Goal: Information Seeking & Learning: Check status

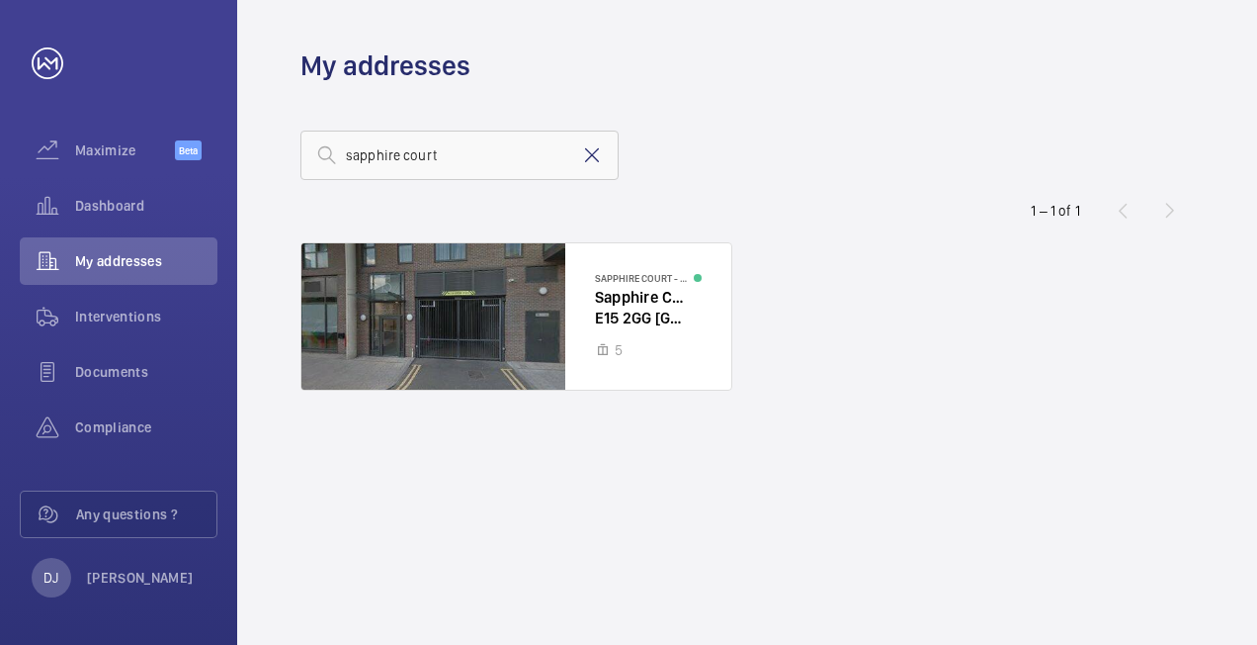
click at [584, 157] on mat-icon at bounding box center [592, 155] width 24 height 24
click at [115, 199] on span "Dashboard" at bounding box center [146, 206] width 142 height 20
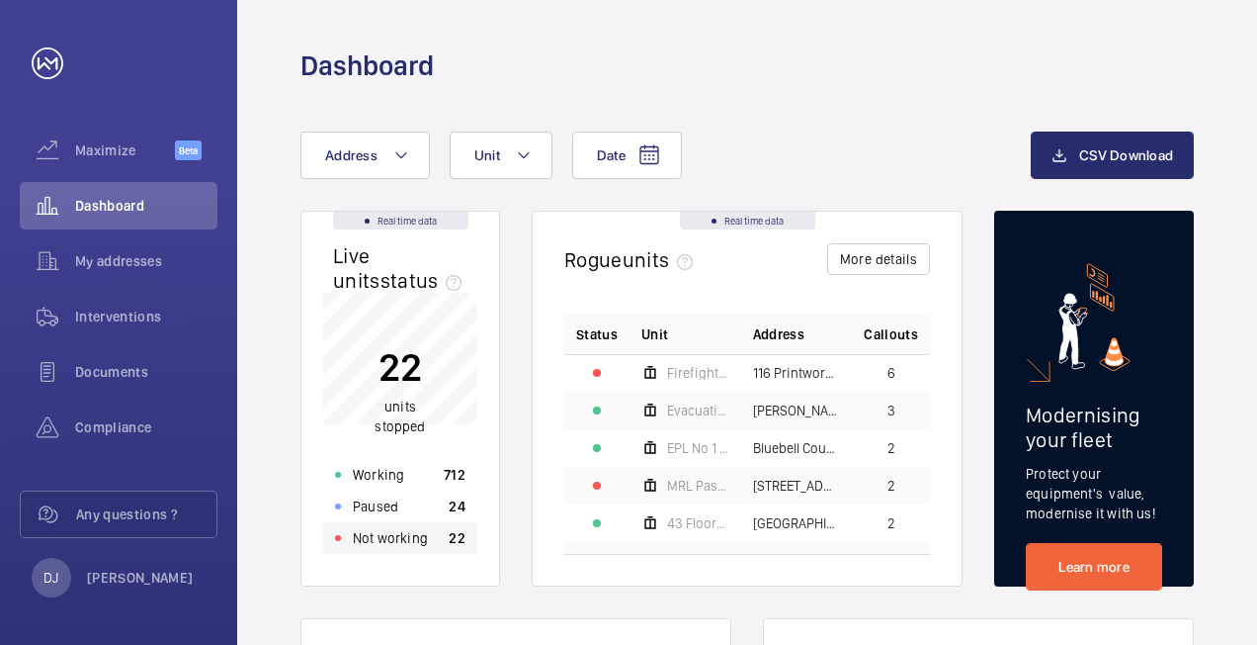
click at [399, 548] on p "Not working" at bounding box center [390, 538] width 75 height 20
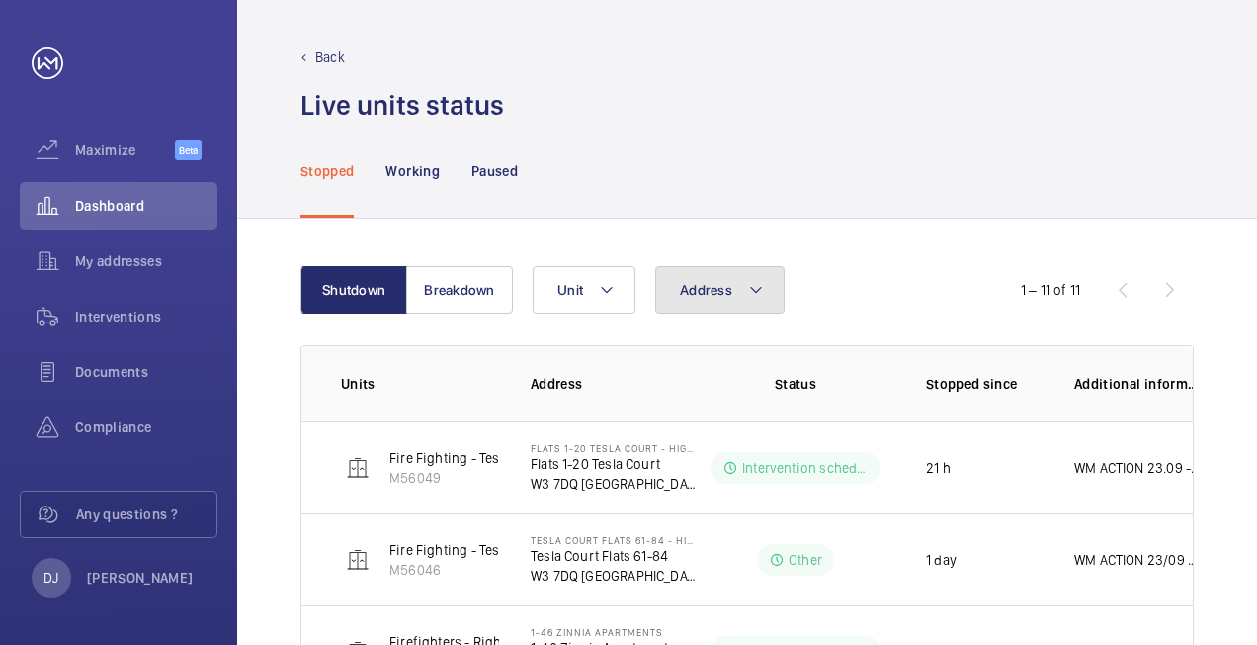
click at [731, 289] on button "Address" at bounding box center [720, 289] width 130 height 47
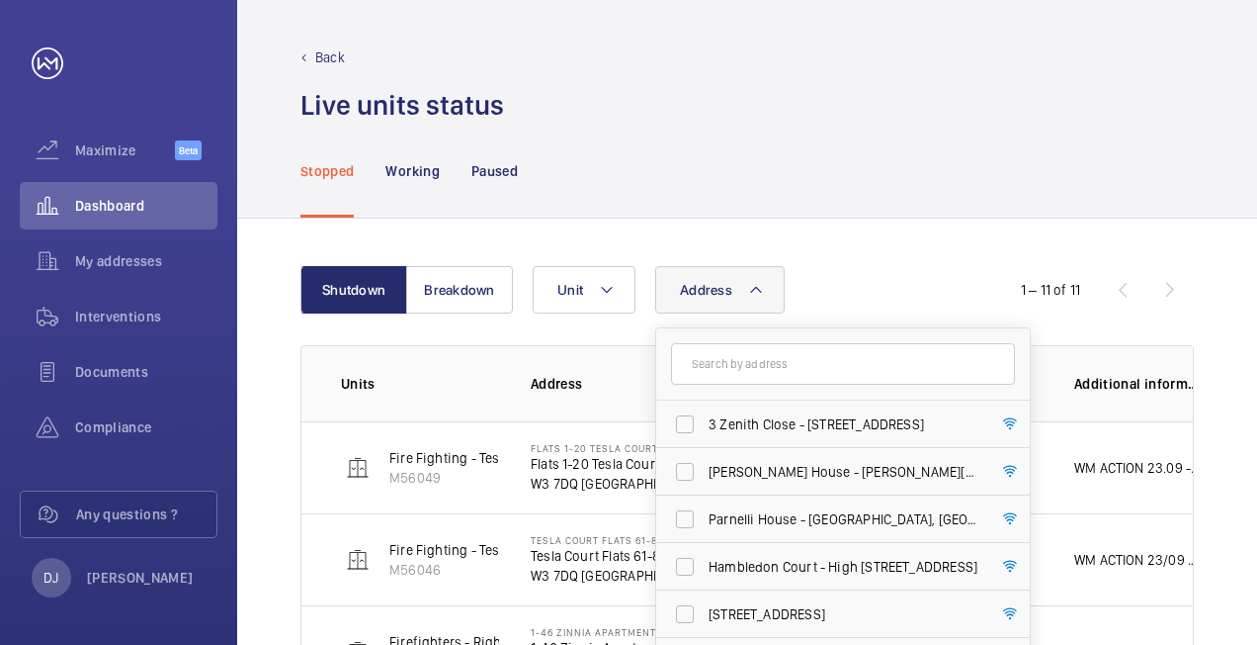
click at [730, 357] on input "text" at bounding box center [843, 364] width 344 height 42
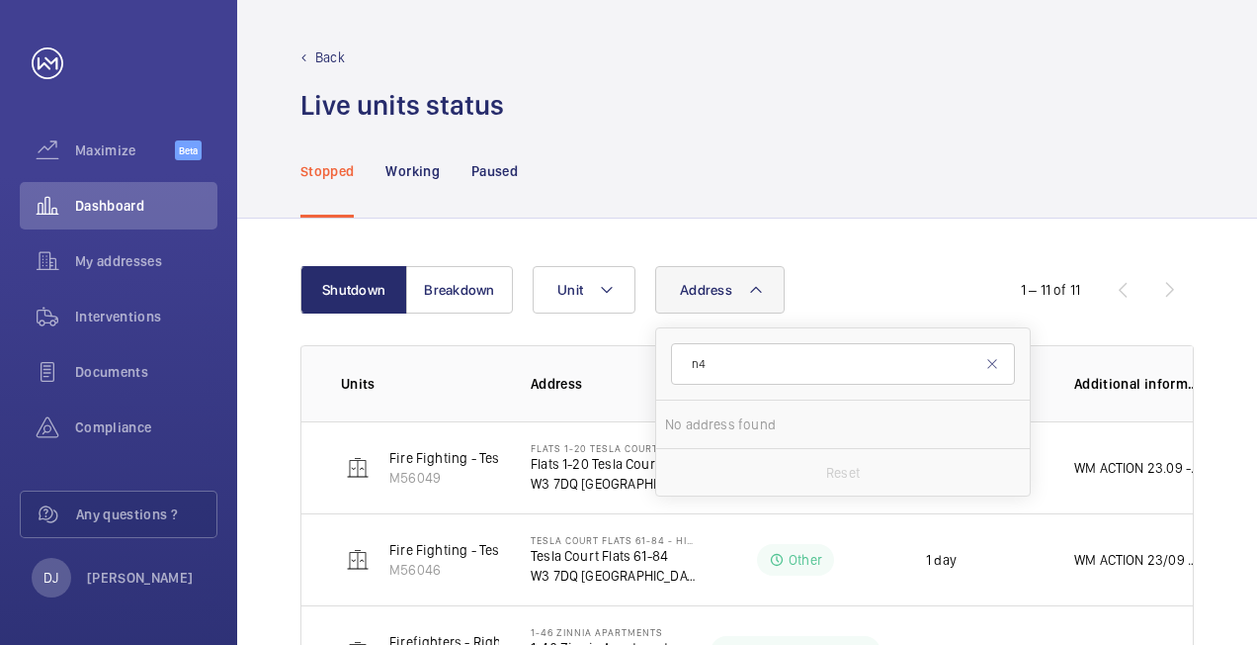
type input "n"
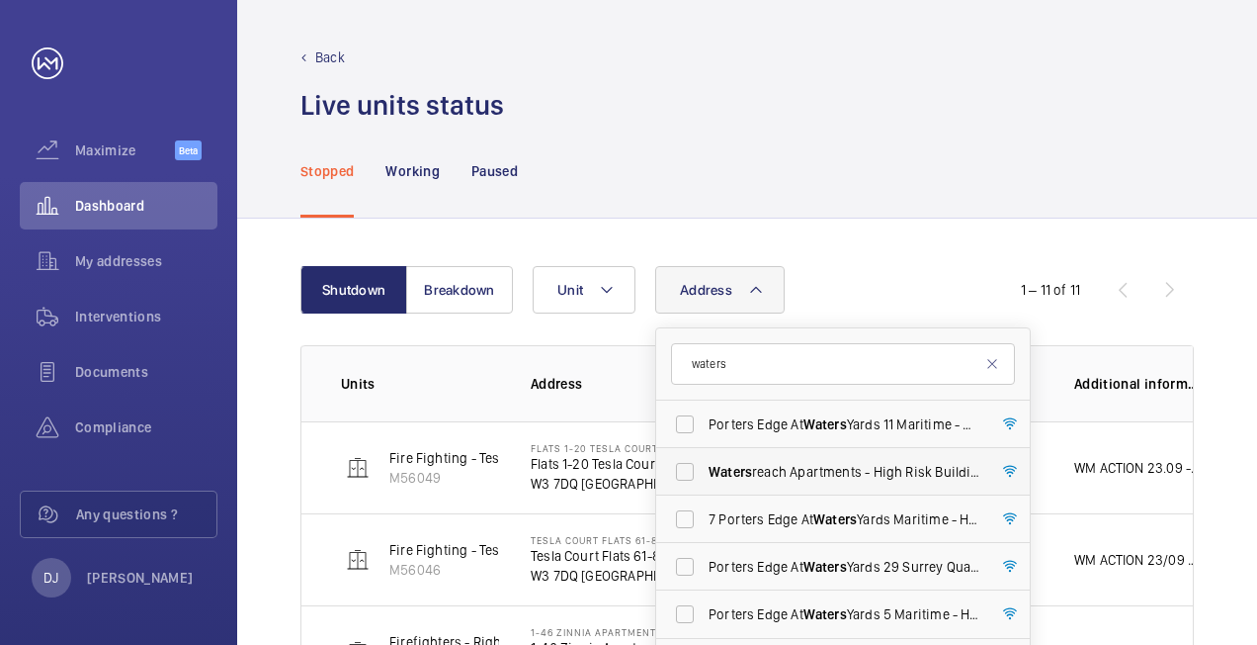
type input "waters"
click at [852, 475] on span "Waters reach Apartments - High Risk Building - [GEOGRAPHIC_DATA]" at bounding box center [845, 472] width 272 height 20
click at [705, 475] on input "Waters reach Apartments - High Risk Building - [GEOGRAPHIC_DATA]" at bounding box center [685, 472] width 40 height 40
checkbox input "true"
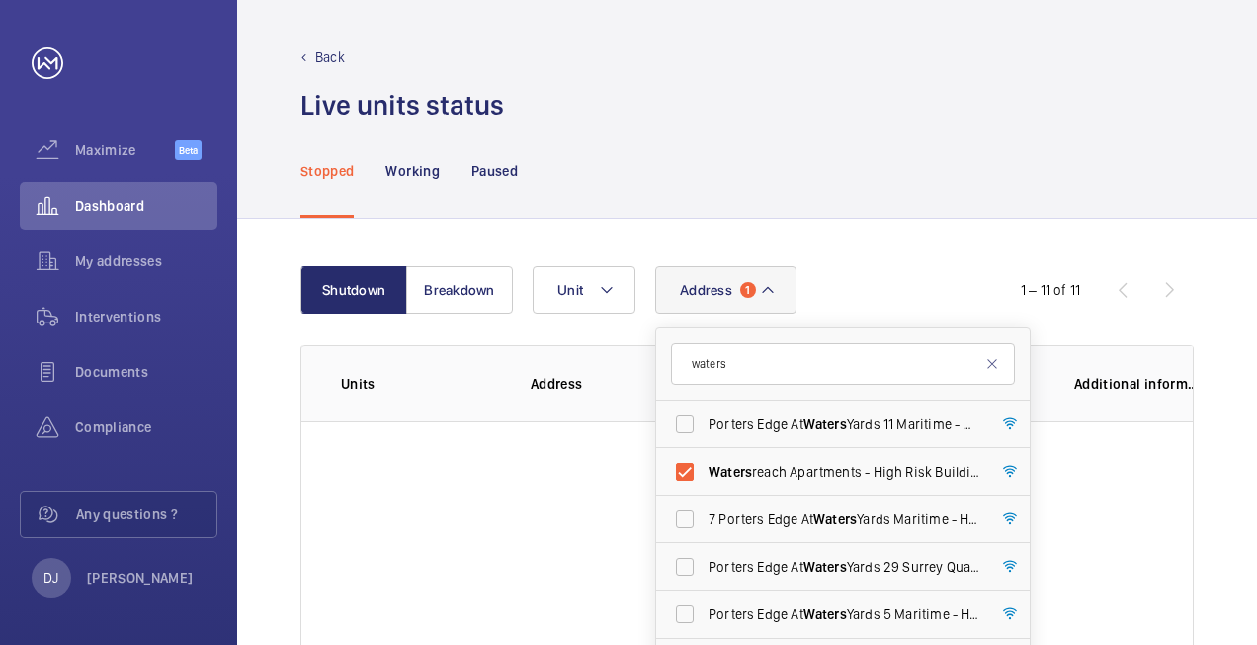
click at [943, 229] on div "Shutdown Breakdown Address 1 waters [GEOGRAPHIC_DATA] 11 Maritime - High Risk B…" at bounding box center [747, 531] width 1020 height 626
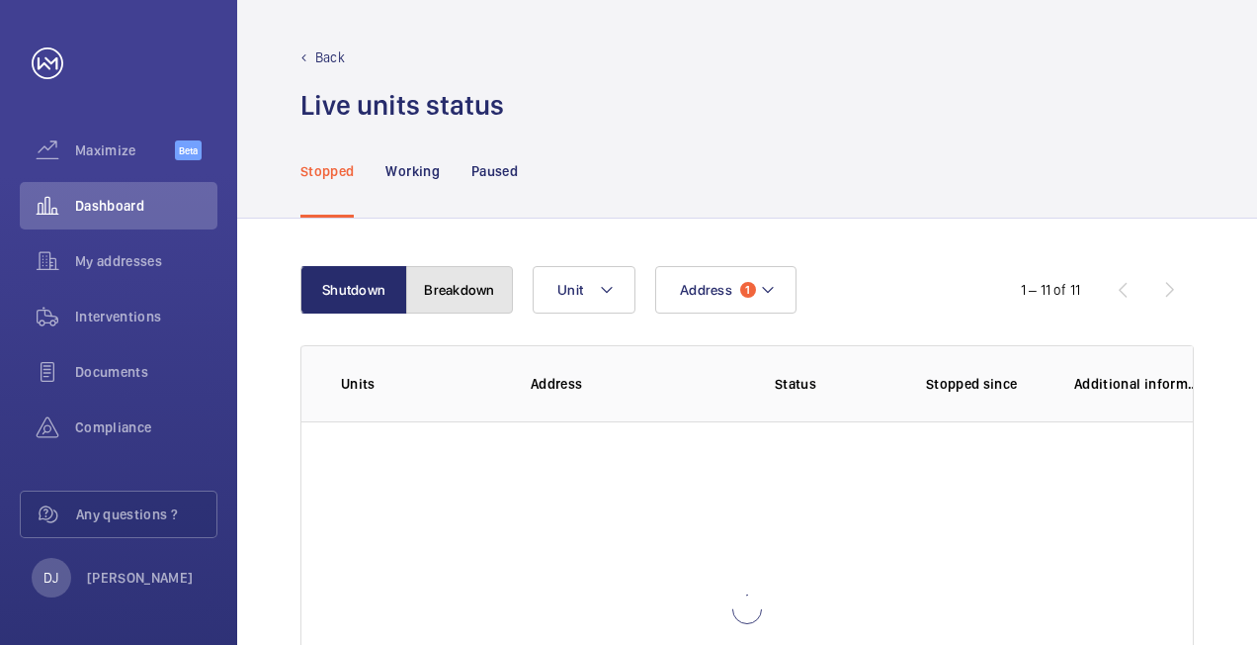
click at [451, 270] on button "Breakdown" at bounding box center [459, 289] width 107 height 47
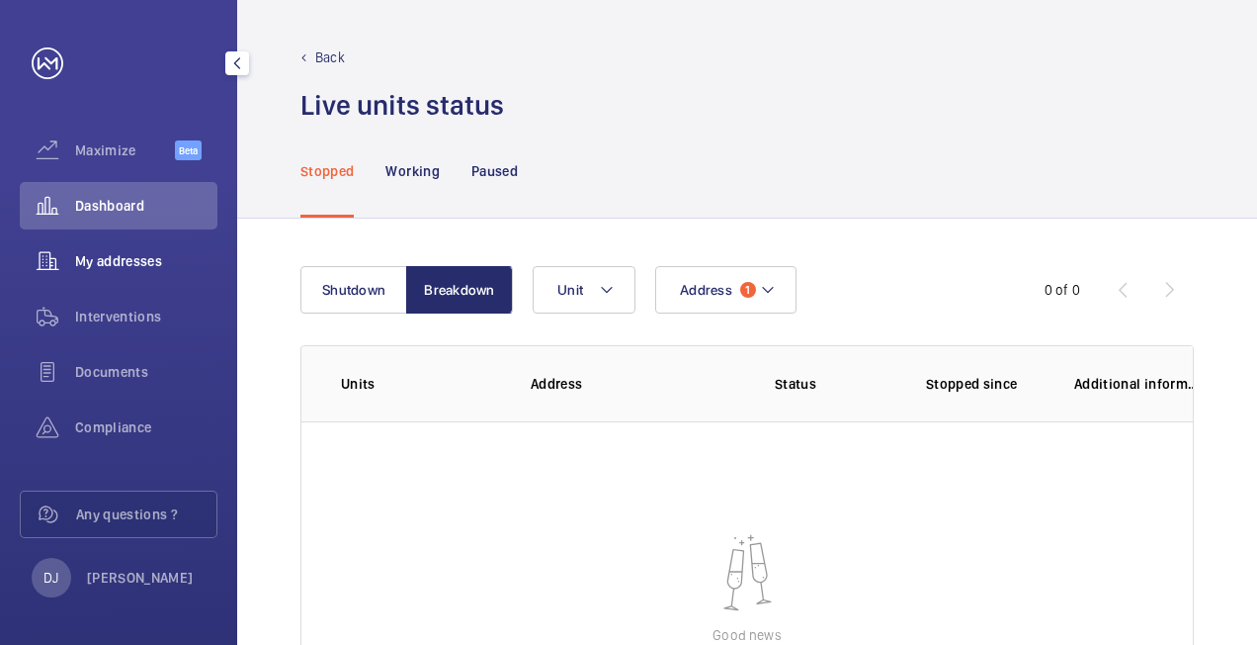
click at [160, 269] on span "My addresses" at bounding box center [146, 261] width 142 height 20
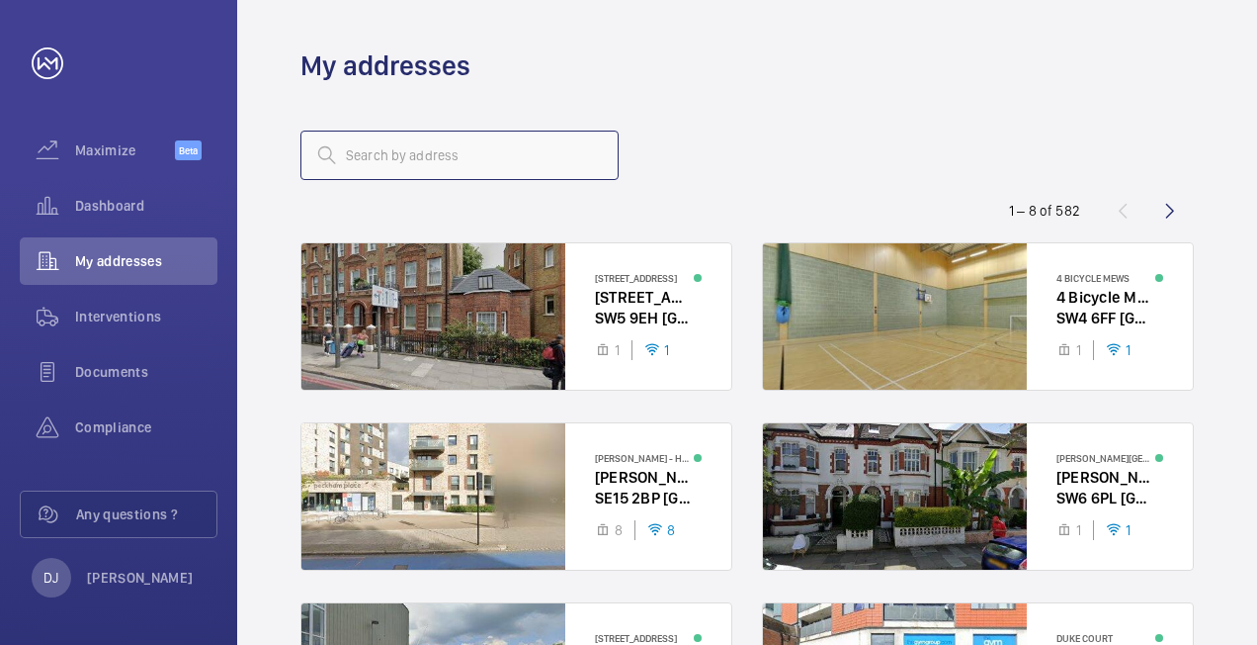
click at [469, 151] on input "text" at bounding box center [460, 154] width 318 height 49
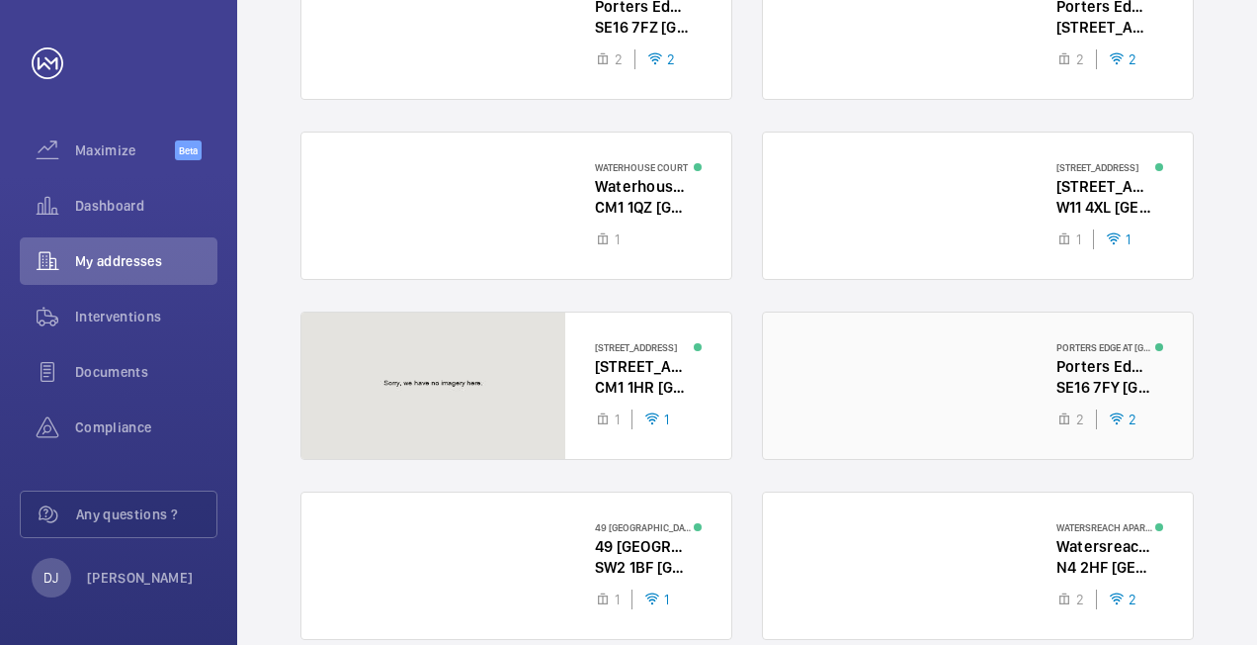
scroll to position [385, 0]
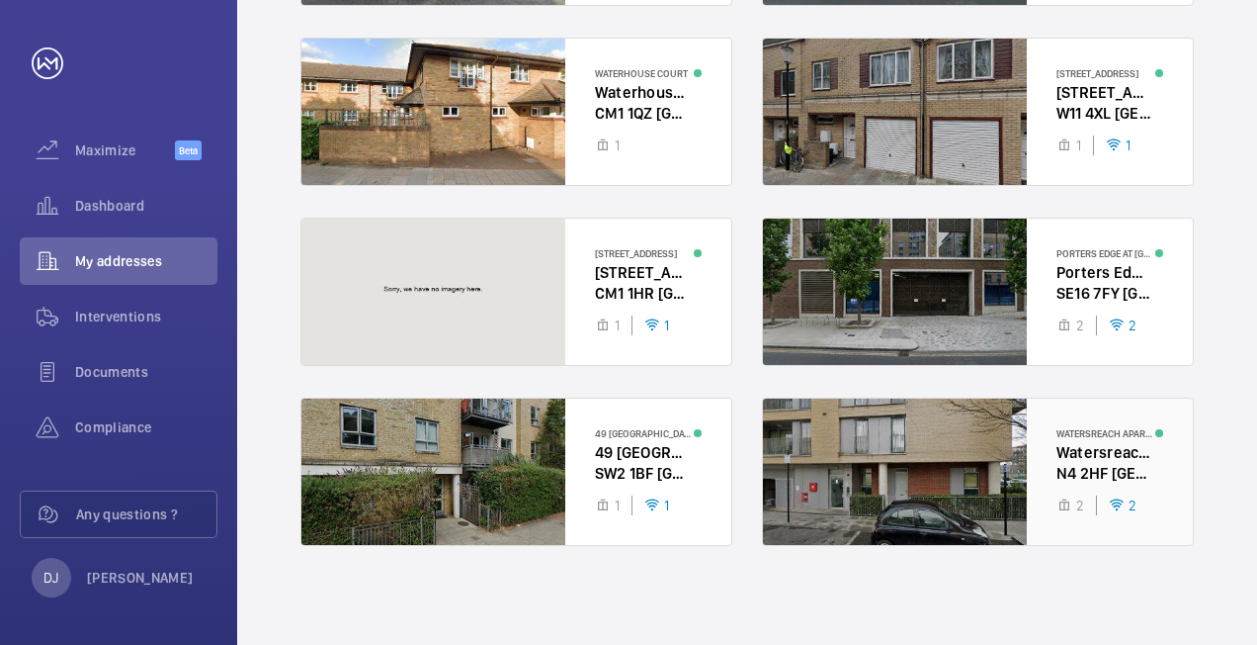
type input "water"
click at [1091, 458] on div at bounding box center [978, 471] width 430 height 146
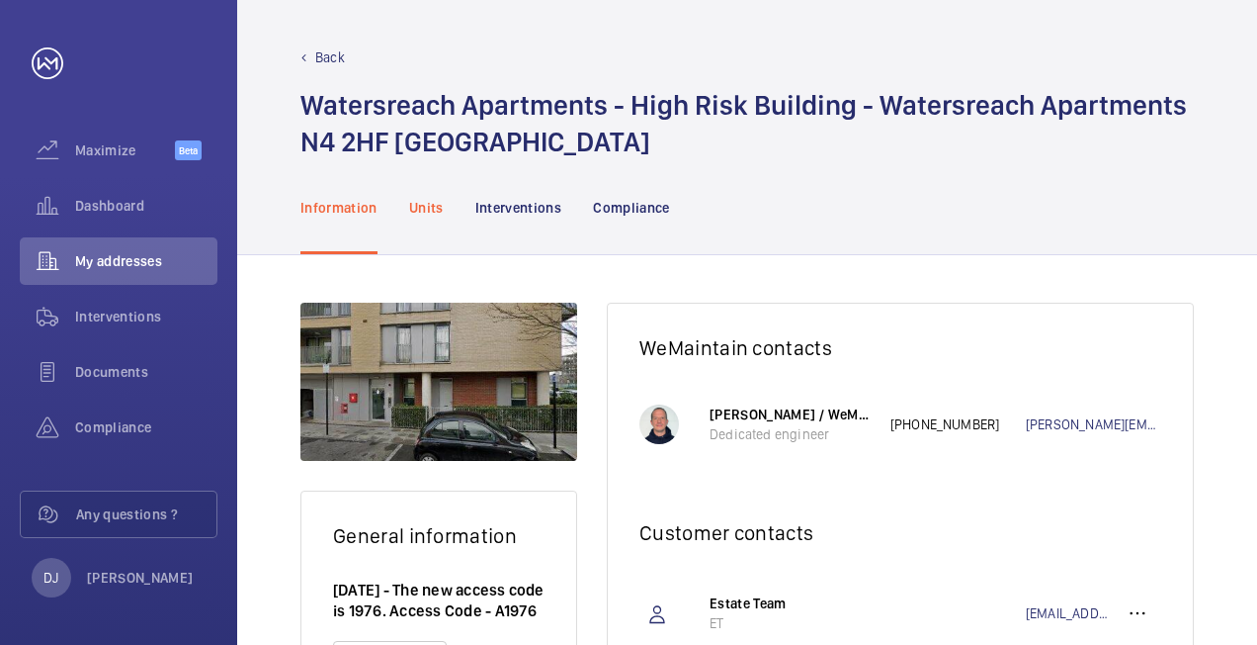
click at [421, 198] on p "Units" at bounding box center [426, 208] width 35 height 20
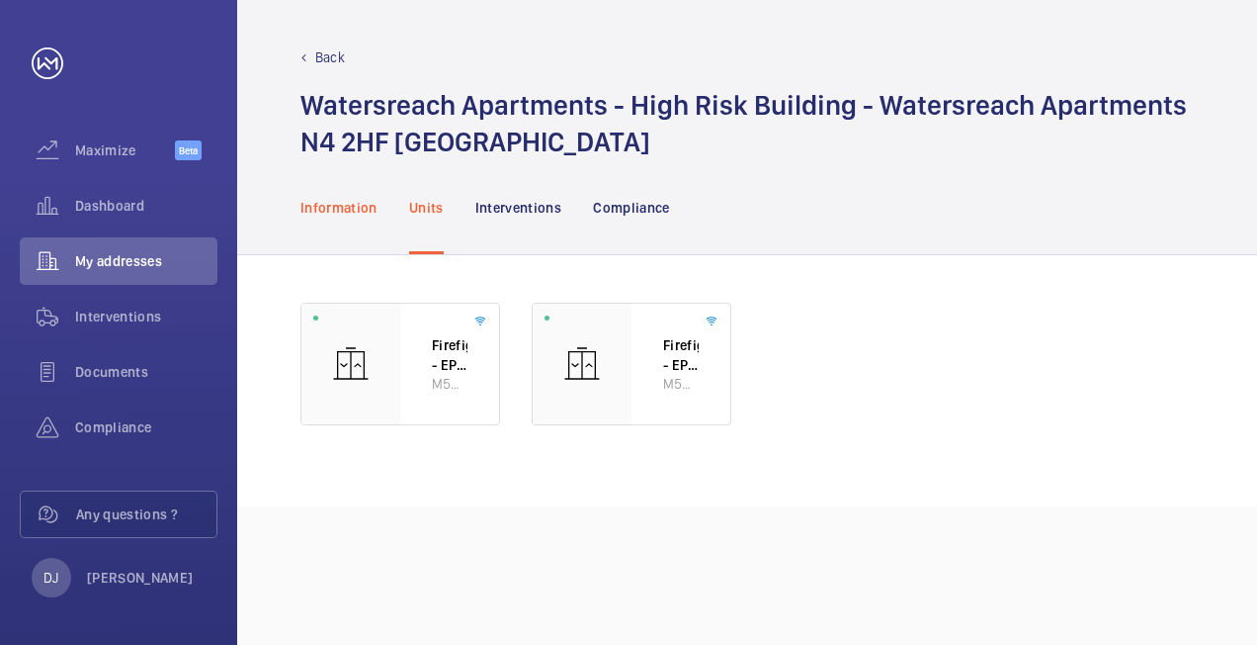
click at [356, 206] on p "Information" at bounding box center [339, 208] width 77 height 20
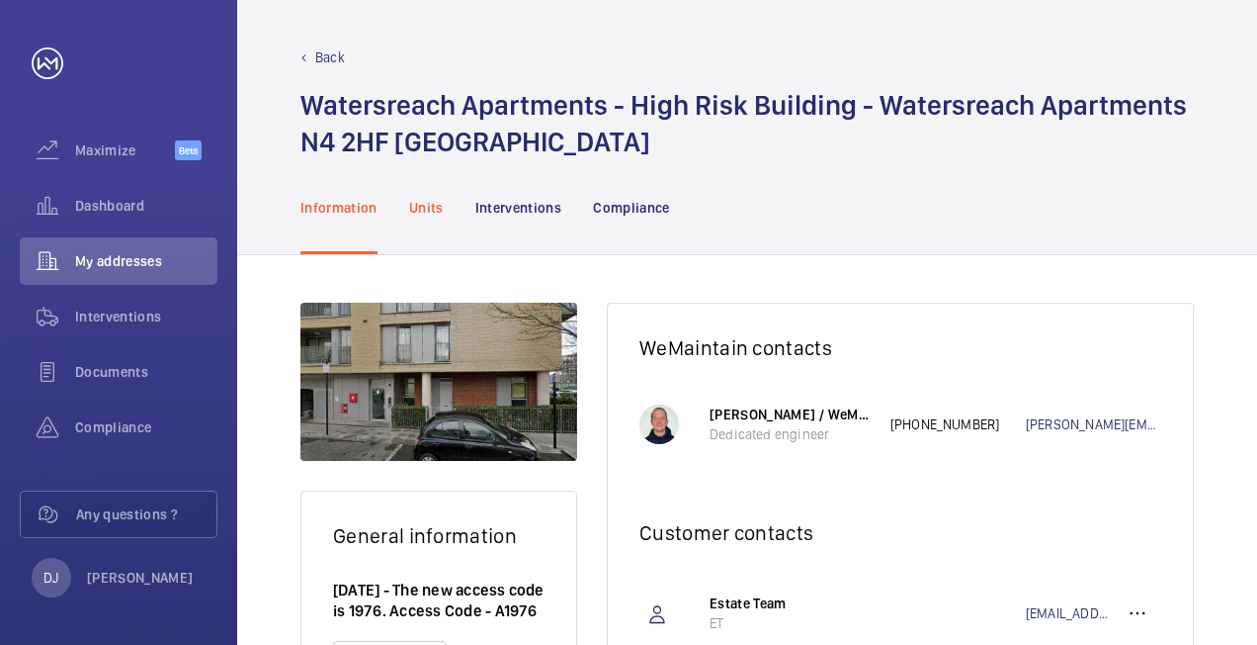
click at [420, 202] on p "Units" at bounding box center [426, 208] width 35 height 20
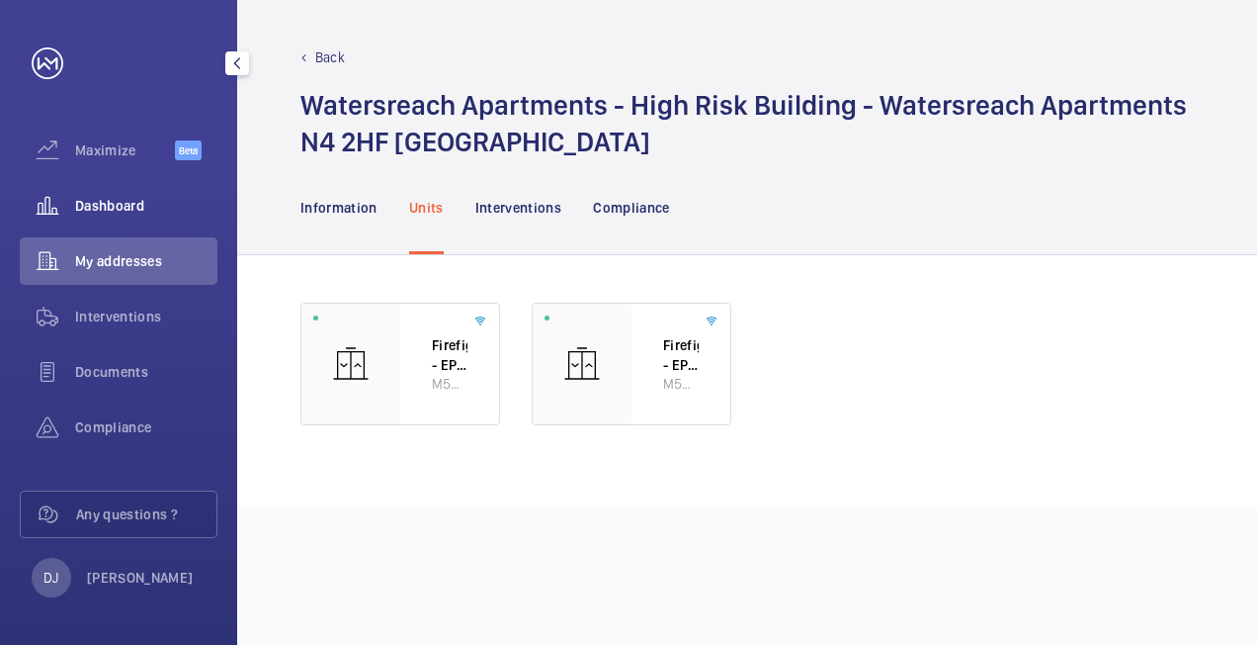
click at [107, 203] on span "Dashboard" at bounding box center [146, 206] width 142 height 20
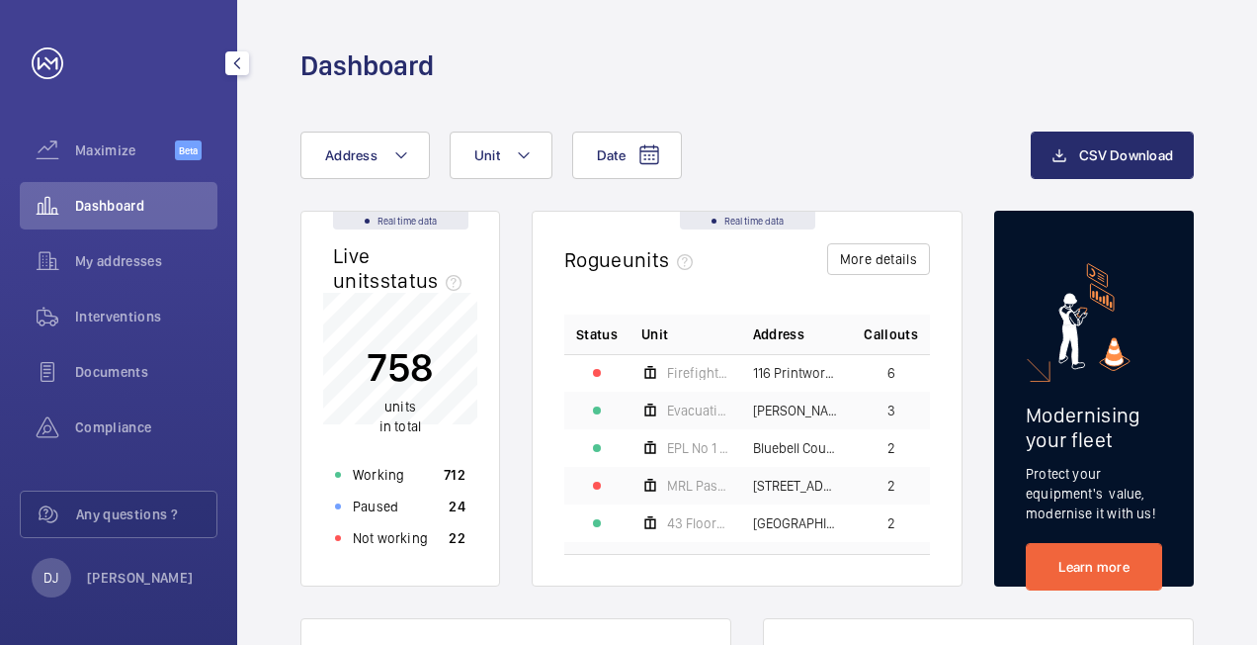
click at [146, 195] on div "Dashboard" at bounding box center [119, 205] width 198 height 47
click at [399, 538] on p "Not working" at bounding box center [390, 538] width 75 height 20
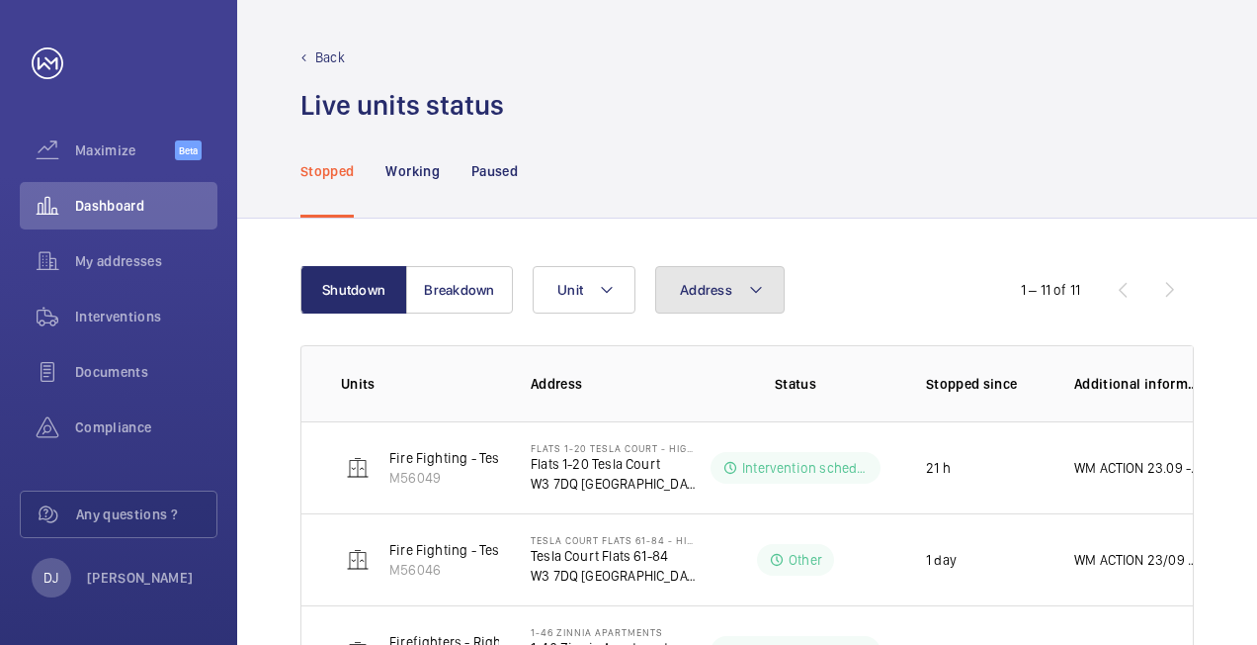
click at [714, 296] on button "Address" at bounding box center [720, 289] width 130 height 47
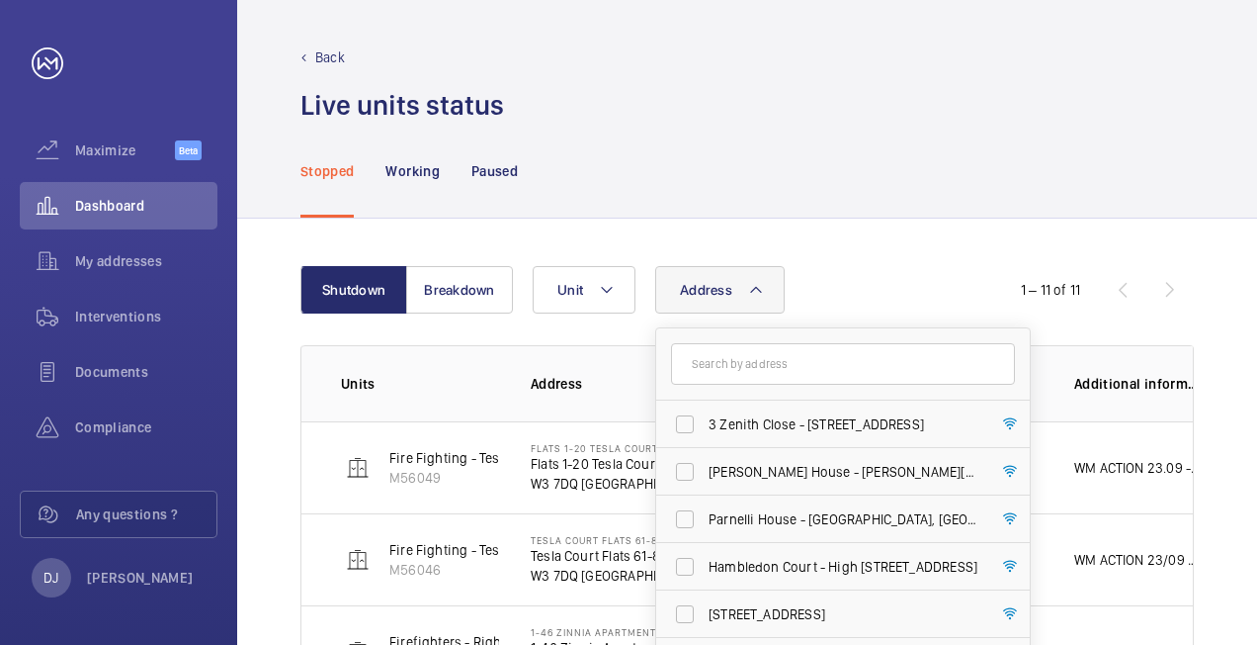
click at [710, 359] on input "text" at bounding box center [843, 364] width 344 height 42
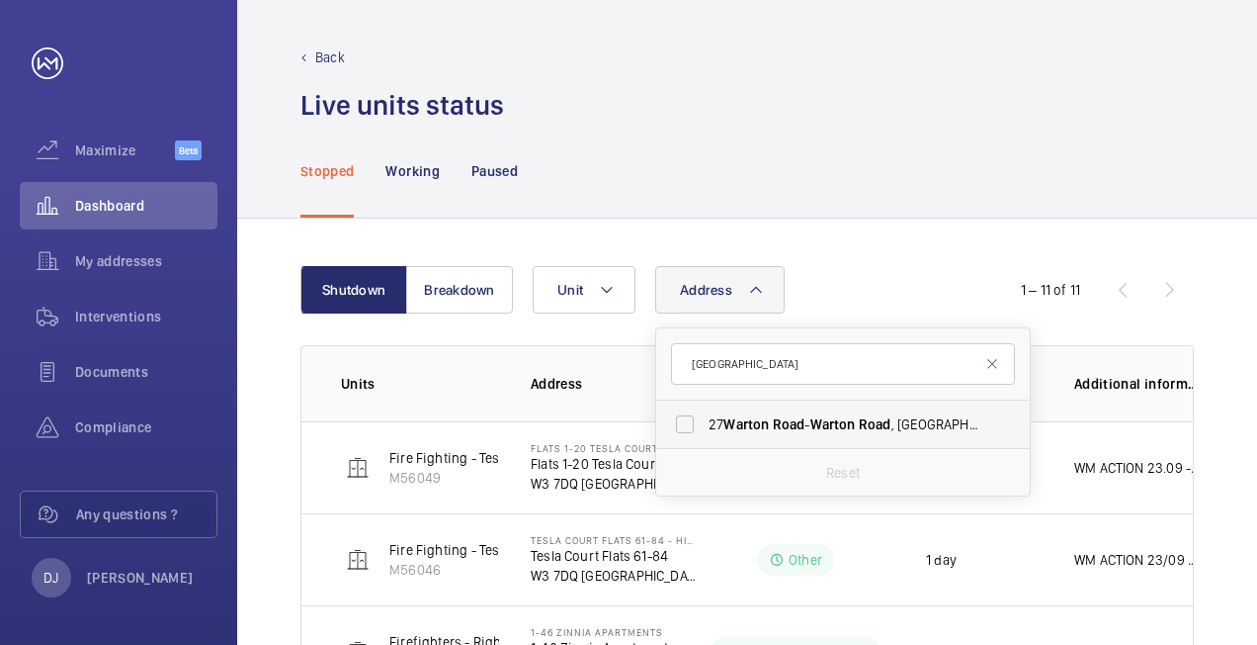
type input "[GEOGRAPHIC_DATA]"
click at [805, 433] on span "[STREET_ADDRESS]" at bounding box center [845, 424] width 272 height 20
click at [705, 433] on input "[STREET_ADDRESS]" at bounding box center [685, 424] width 40 height 40
checkbox input "true"
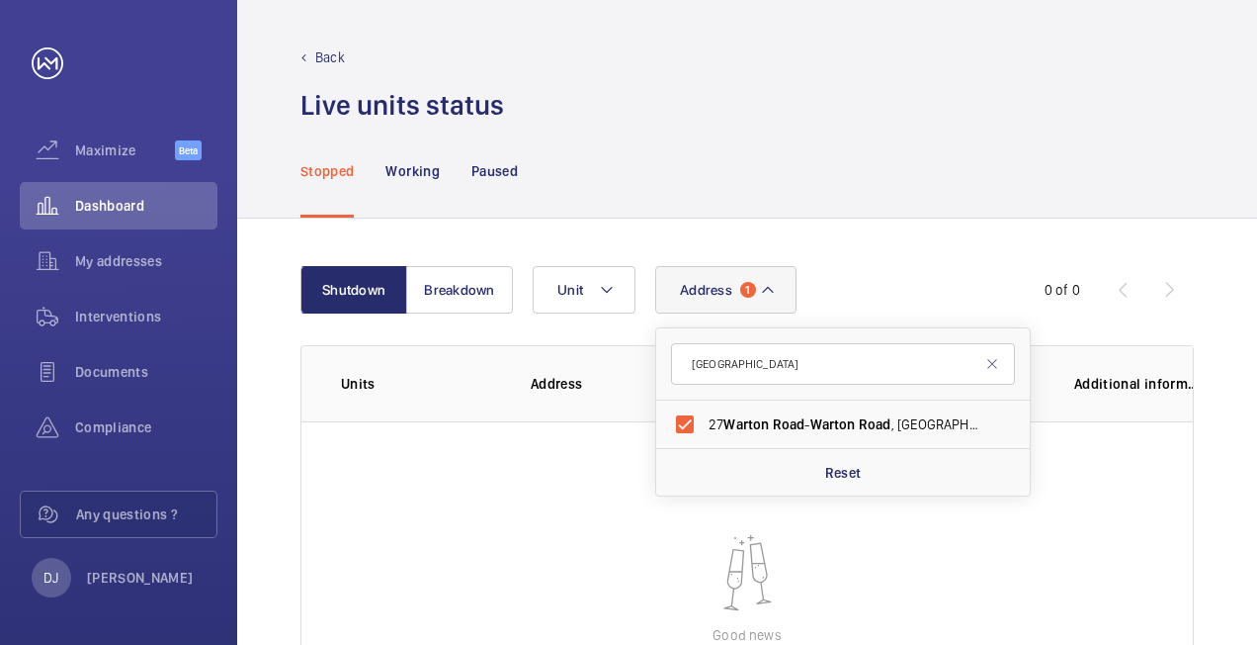
click at [918, 231] on div "Shutdown Breakdown Address [STREET_ADDRESS][GEOGRAPHIC_DATA][STREET_ADDRESS] Re…" at bounding box center [747, 531] width 1020 height 626
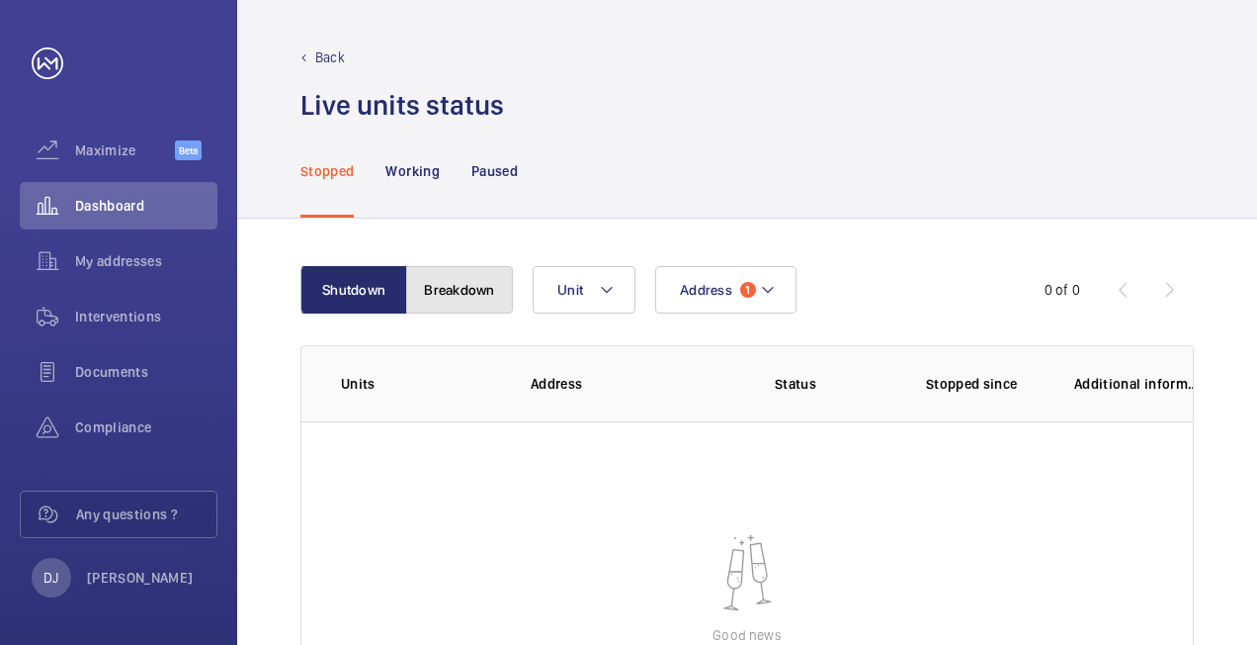
click at [460, 283] on button "Breakdown" at bounding box center [459, 289] width 107 height 47
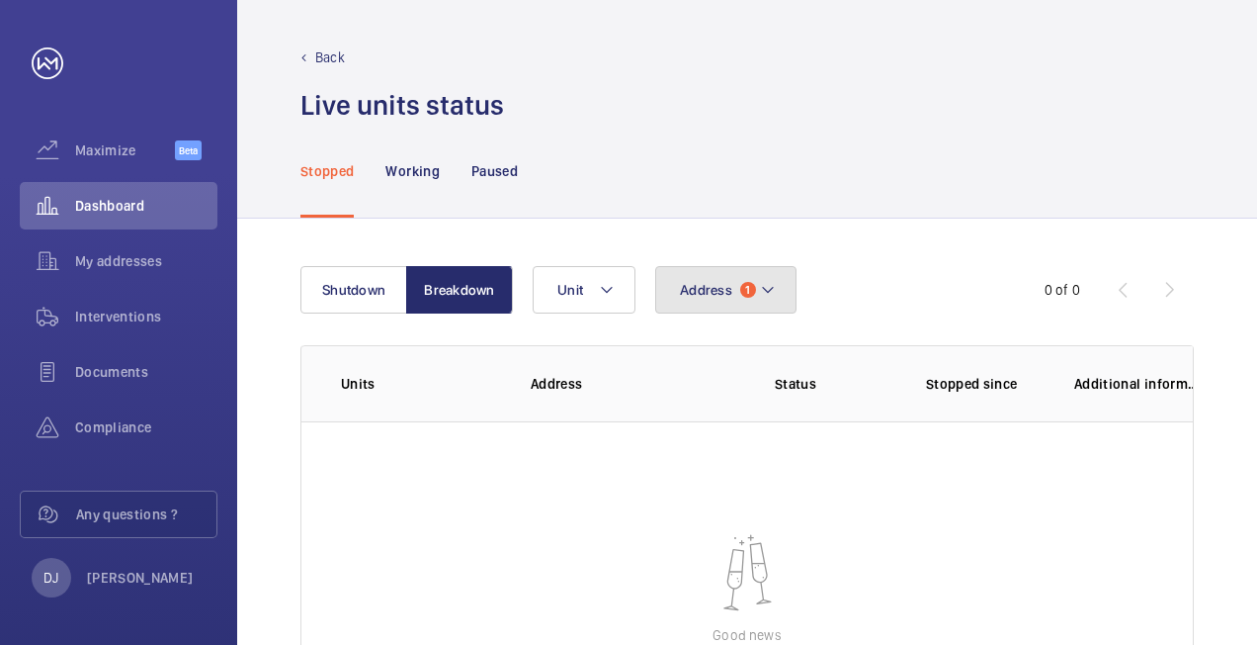
click at [715, 293] on span "Address" at bounding box center [706, 290] width 52 height 16
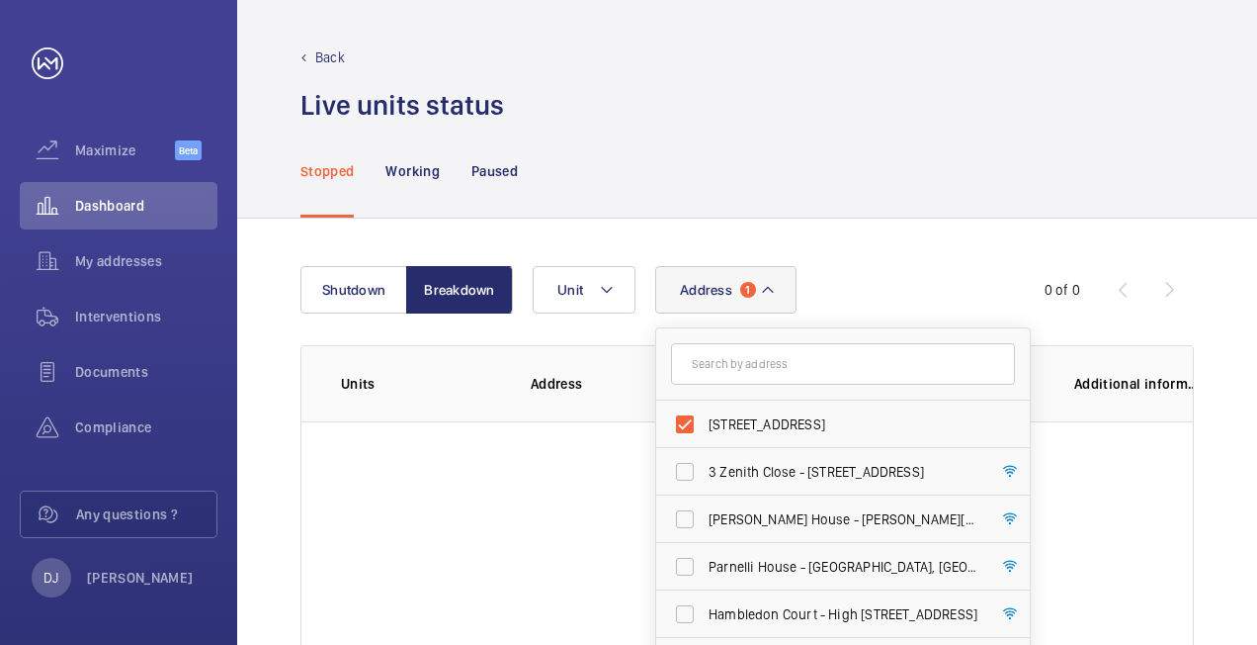
click at [728, 364] on input "text" at bounding box center [843, 364] width 344 height 42
click at [690, 425] on input "[STREET_ADDRESS]" at bounding box center [685, 424] width 40 height 40
checkbox input "false"
click at [736, 364] on input "text" at bounding box center [843, 364] width 344 height 42
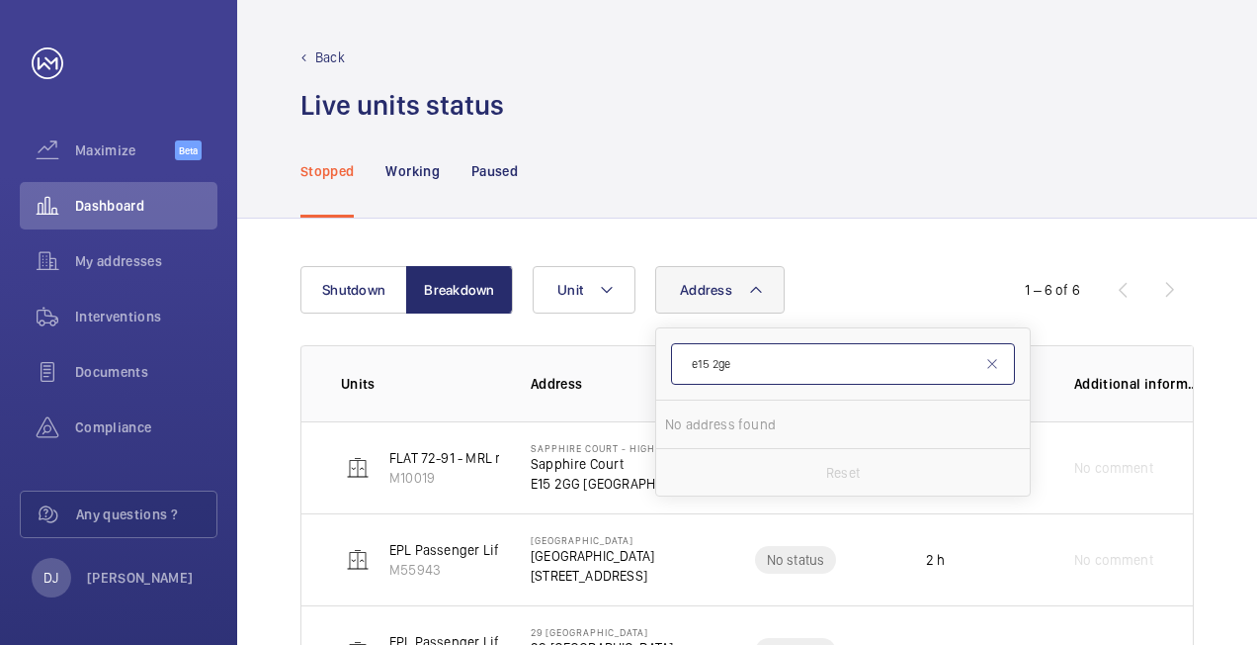
type input "e15 2ge"
click at [884, 245] on div "Shutdown Breakdown Address e15 2ge No address found Reset Unit 1 – 6 of 6 Units…" at bounding box center [747, 619] width 1020 height 803
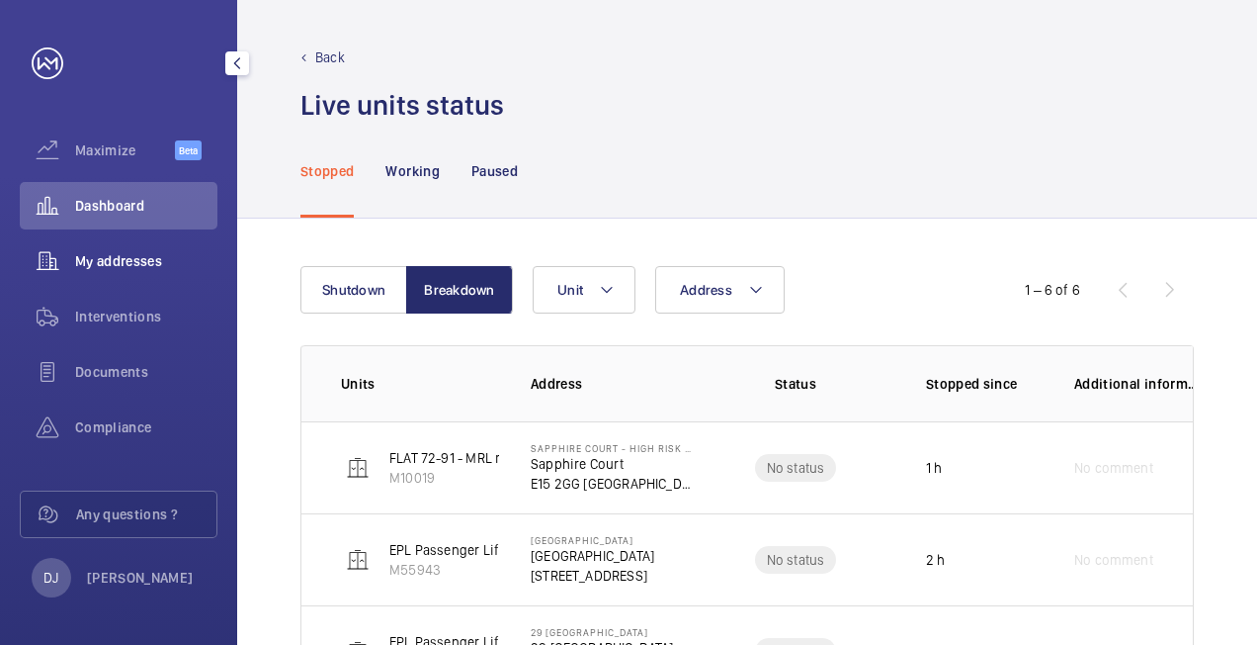
click at [154, 261] on span "My addresses" at bounding box center [146, 261] width 142 height 20
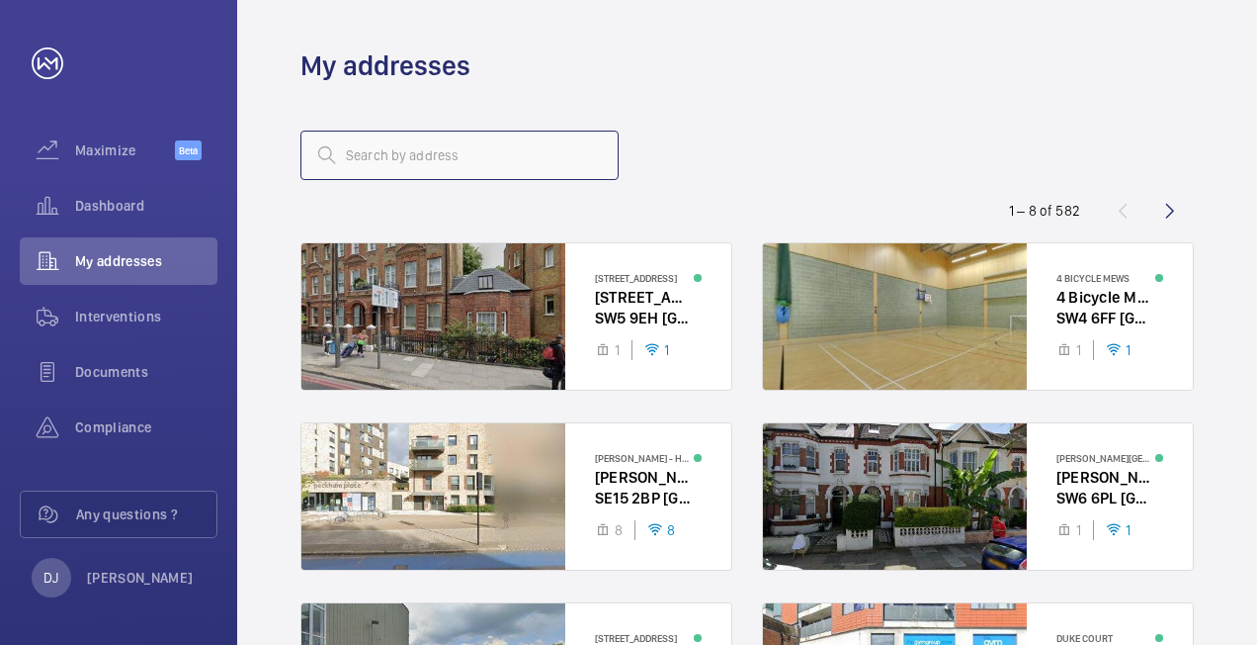
click at [451, 144] on input "text" at bounding box center [460, 154] width 318 height 49
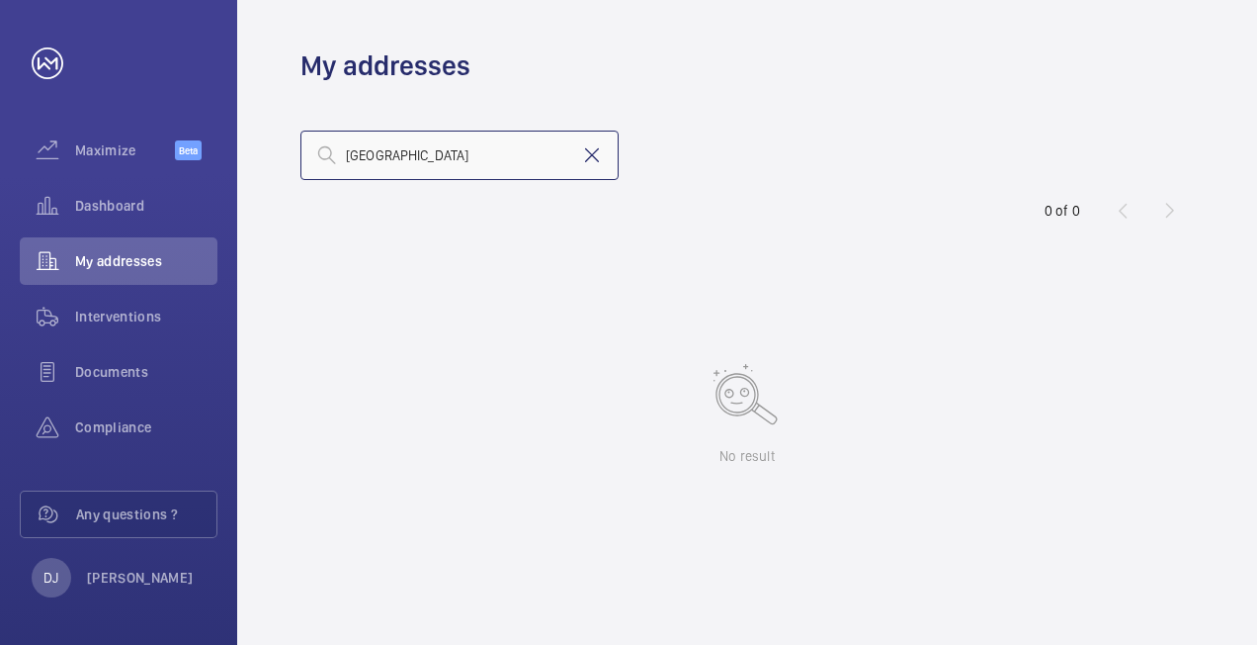
type input "[GEOGRAPHIC_DATA]"
click at [585, 160] on mat-icon at bounding box center [592, 155] width 24 height 24
click at [482, 159] on input "text" at bounding box center [460, 154] width 318 height 49
type input "e15 2ge]"
click at [599, 150] on mat-icon at bounding box center [592, 155] width 24 height 24
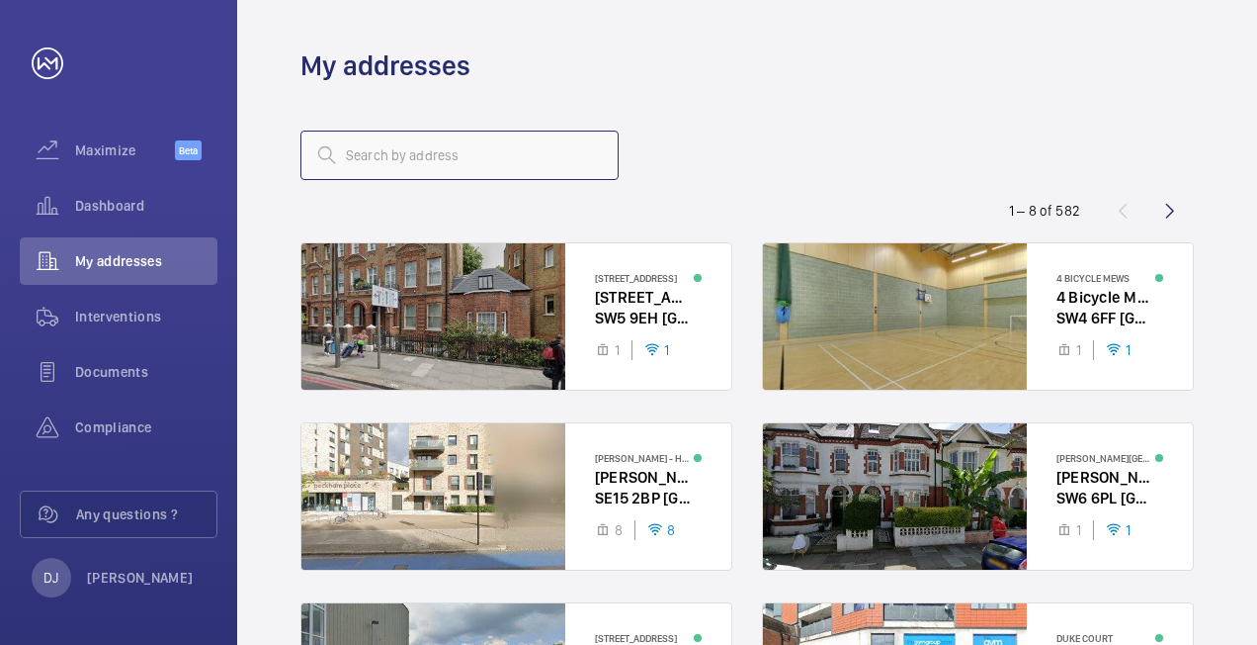
click at [496, 165] on input "text" at bounding box center [460, 154] width 318 height 49
type input "amber court"
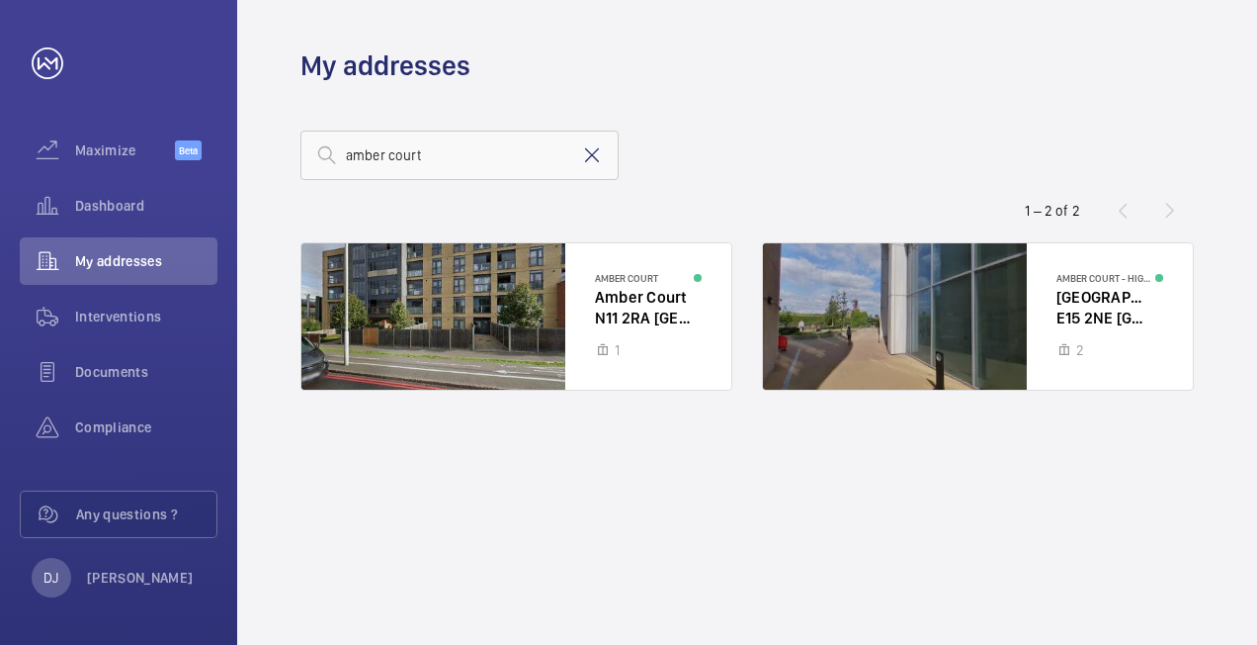
click at [595, 150] on mat-icon at bounding box center [592, 155] width 24 height 24
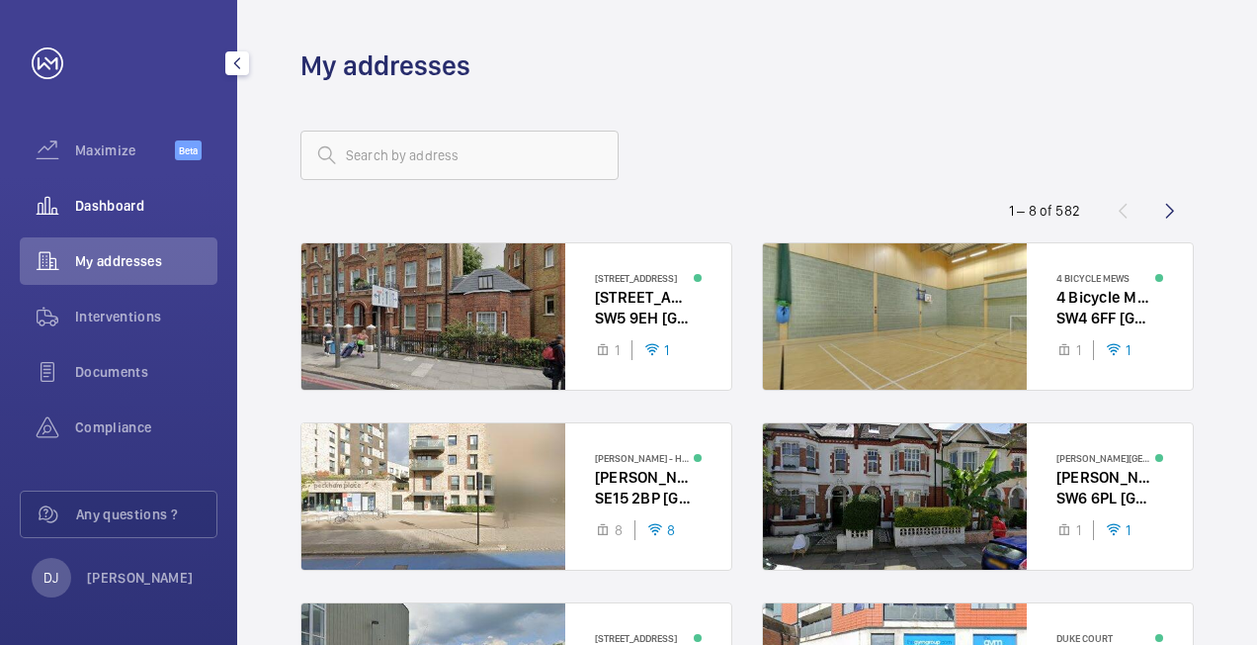
click at [119, 199] on span "Dashboard" at bounding box center [146, 206] width 142 height 20
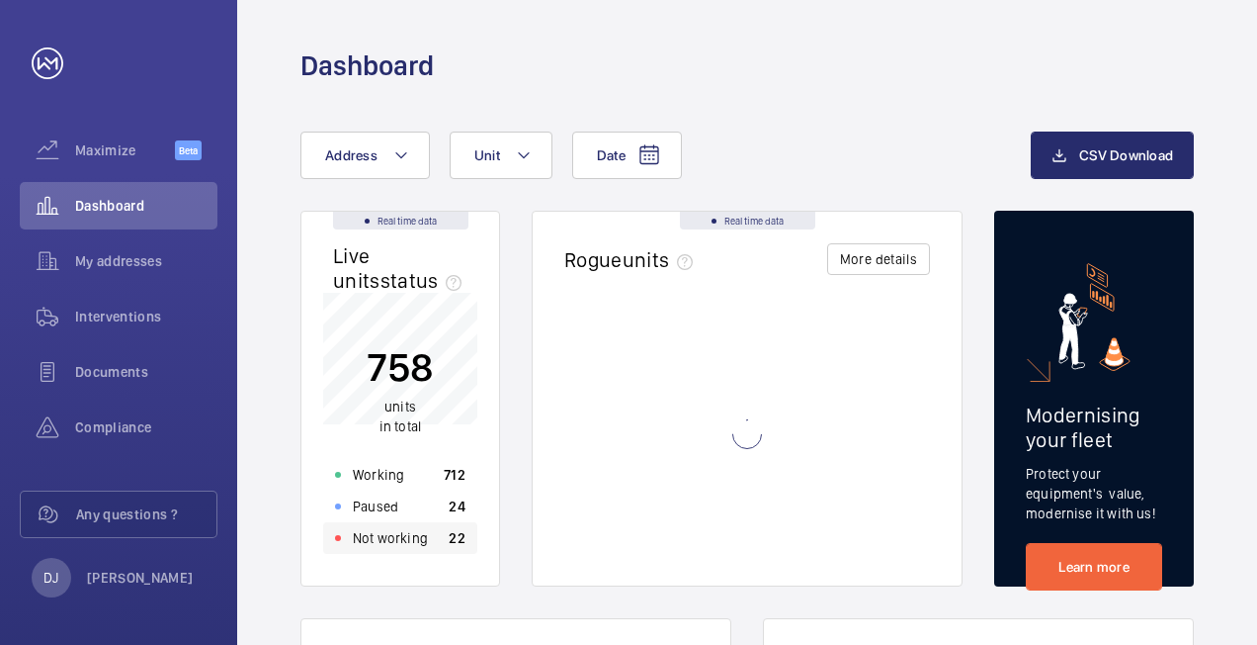
click at [429, 543] on div "Not working 22" at bounding box center [400, 538] width 154 height 32
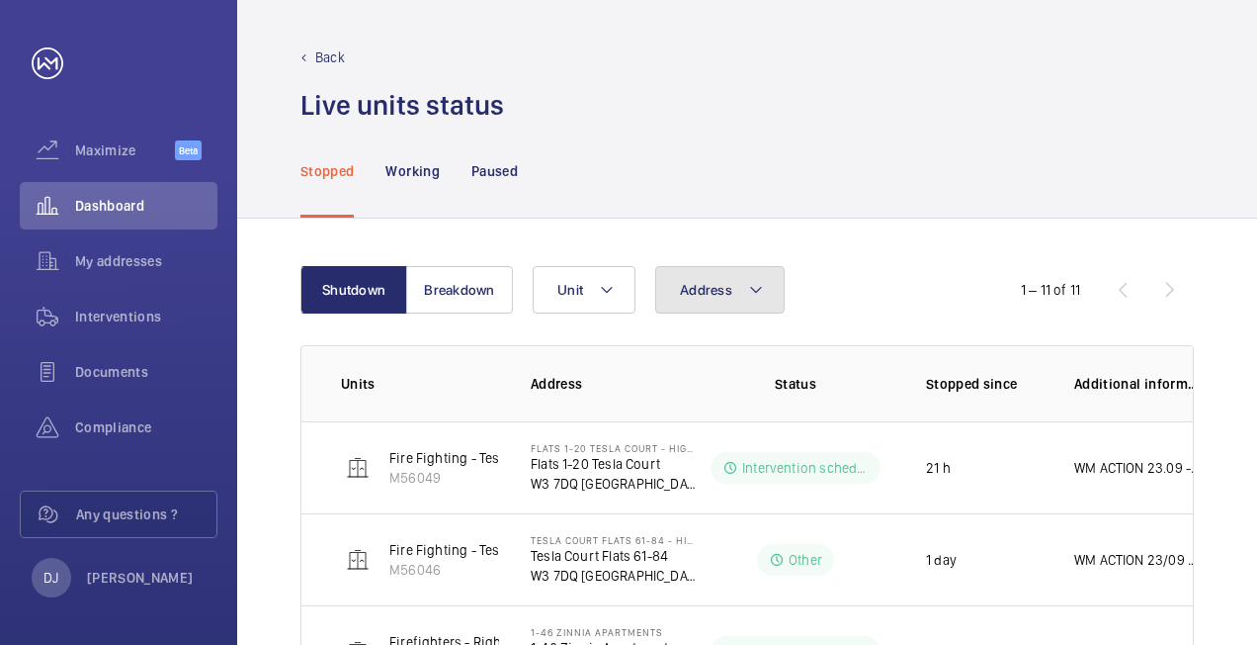
drag, startPoint x: 683, startPoint y: 290, endPoint x: 708, endPoint y: 326, distance: 44.1
click at [684, 291] on span "Address" at bounding box center [706, 290] width 52 height 16
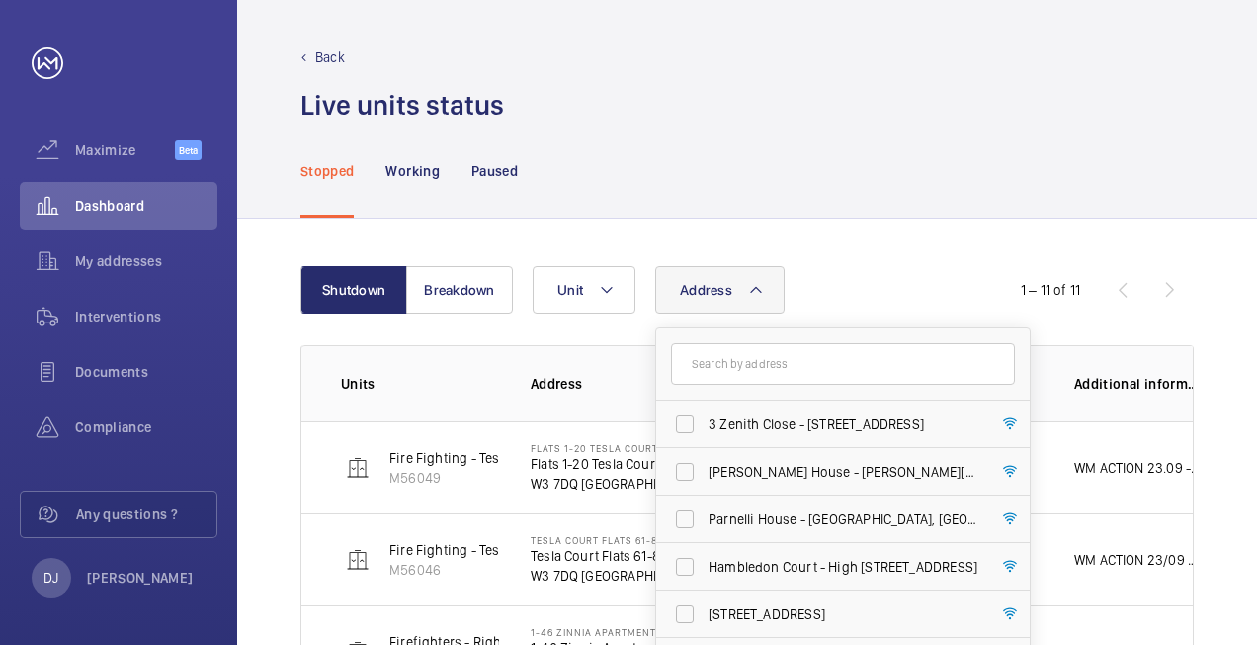
click at [726, 356] on input "text" at bounding box center [843, 364] width 344 height 42
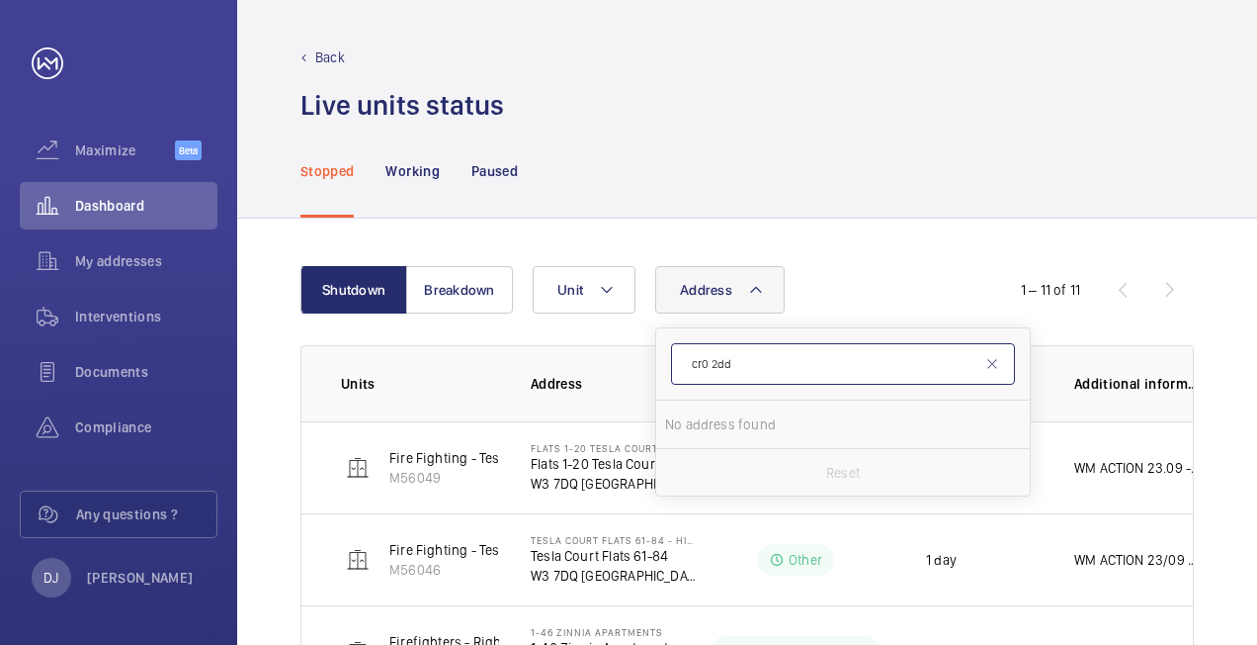
drag, startPoint x: 765, startPoint y: 370, endPoint x: 662, endPoint y: 370, distance: 102.8
click at [662, 370] on form "cr0 2dd" at bounding box center [843, 364] width 374 height 72
type input "[PERSON_NAME]"
click at [852, 427] on span "[PERSON_NAME]" at bounding box center [896, 424] width 104 height 16
click at [705, 427] on input "Cambridge House - [STREET_ADDRESS][PERSON_NAME][PERSON_NAME]" at bounding box center [685, 424] width 40 height 40
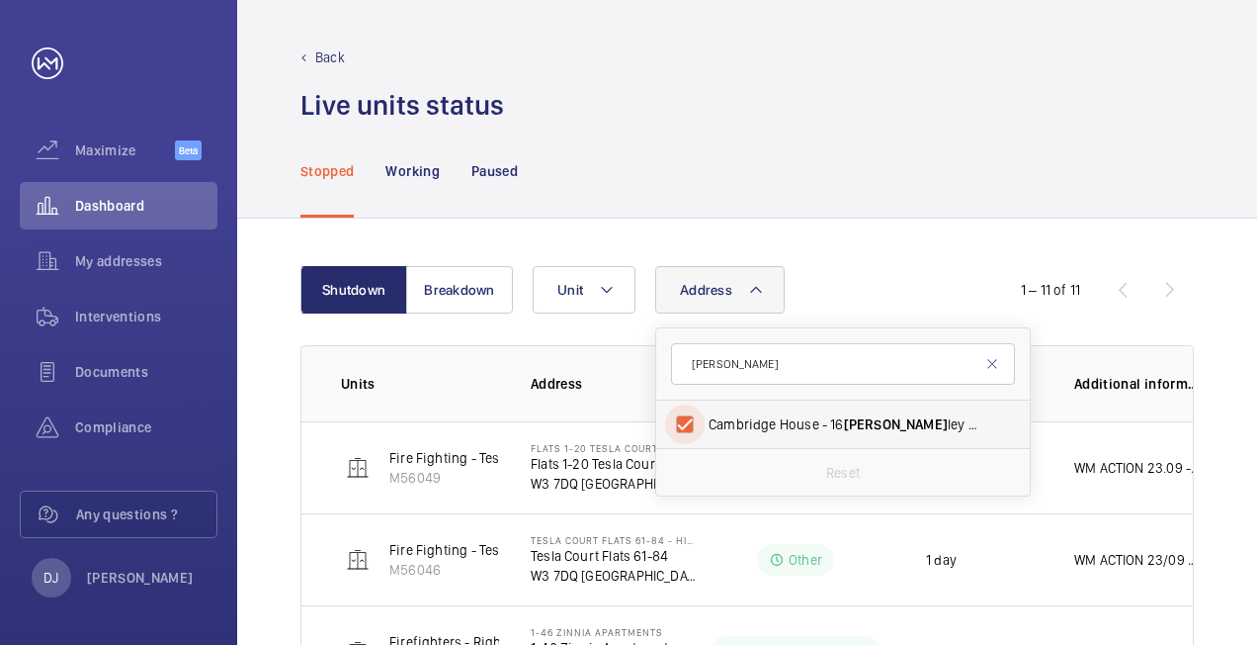
checkbox input "true"
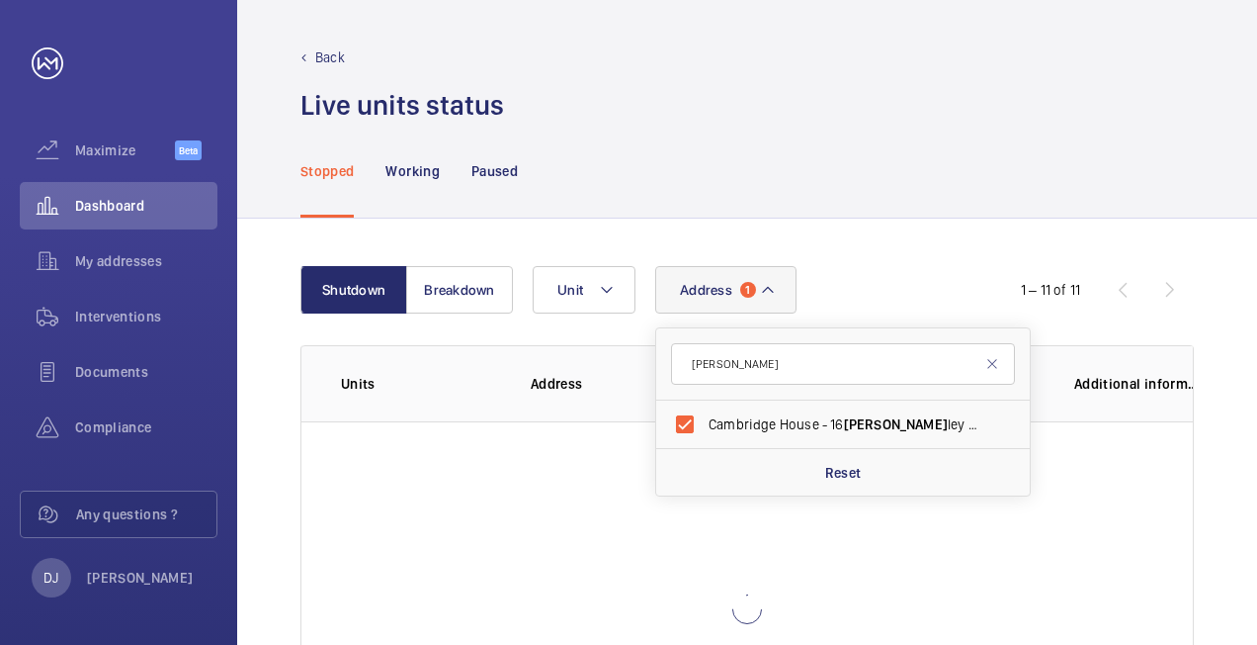
click at [934, 188] on div "Stopped Working Paused" at bounding box center [748, 171] width 894 height 94
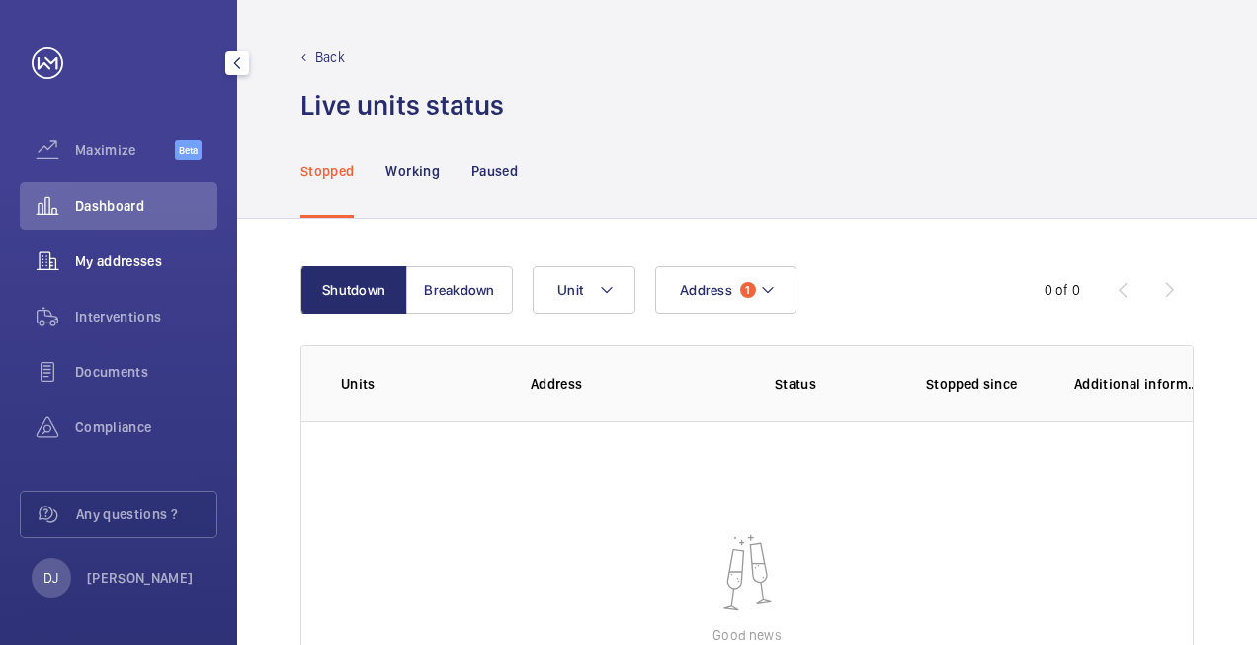
click at [123, 259] on span "My addresses" at bounding box center [146, 261] width 142 height 20
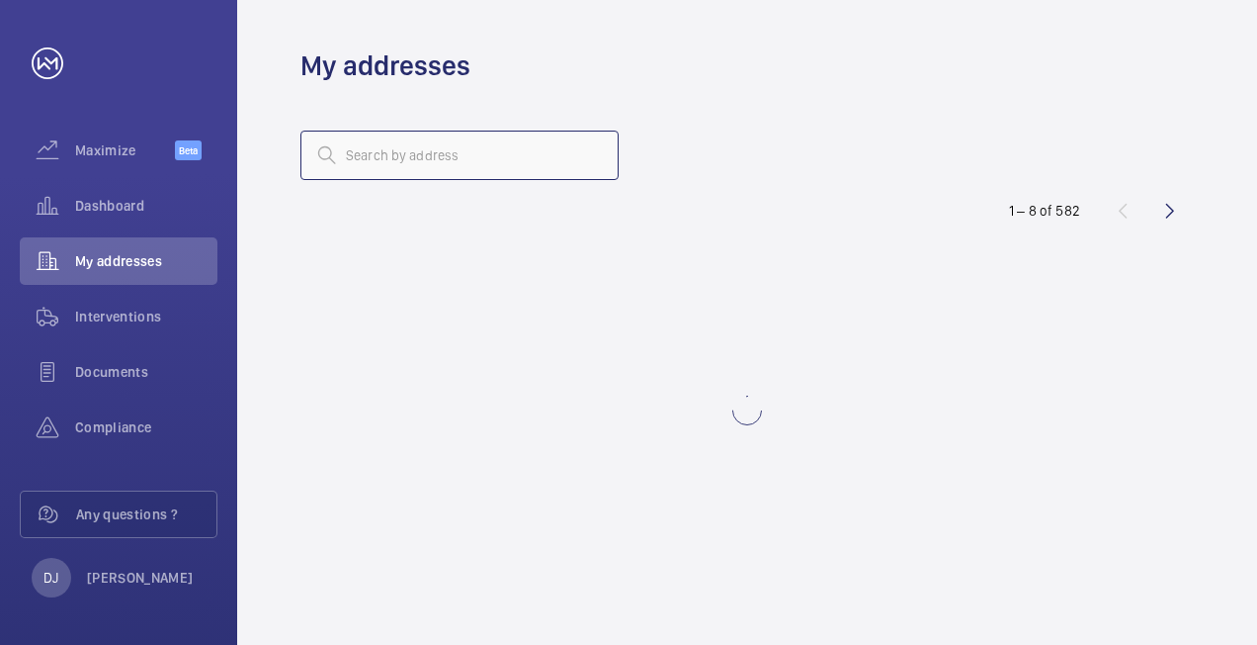
click at [429, 159] on input "text" at bounding box center [460, 154] width 318 height 49
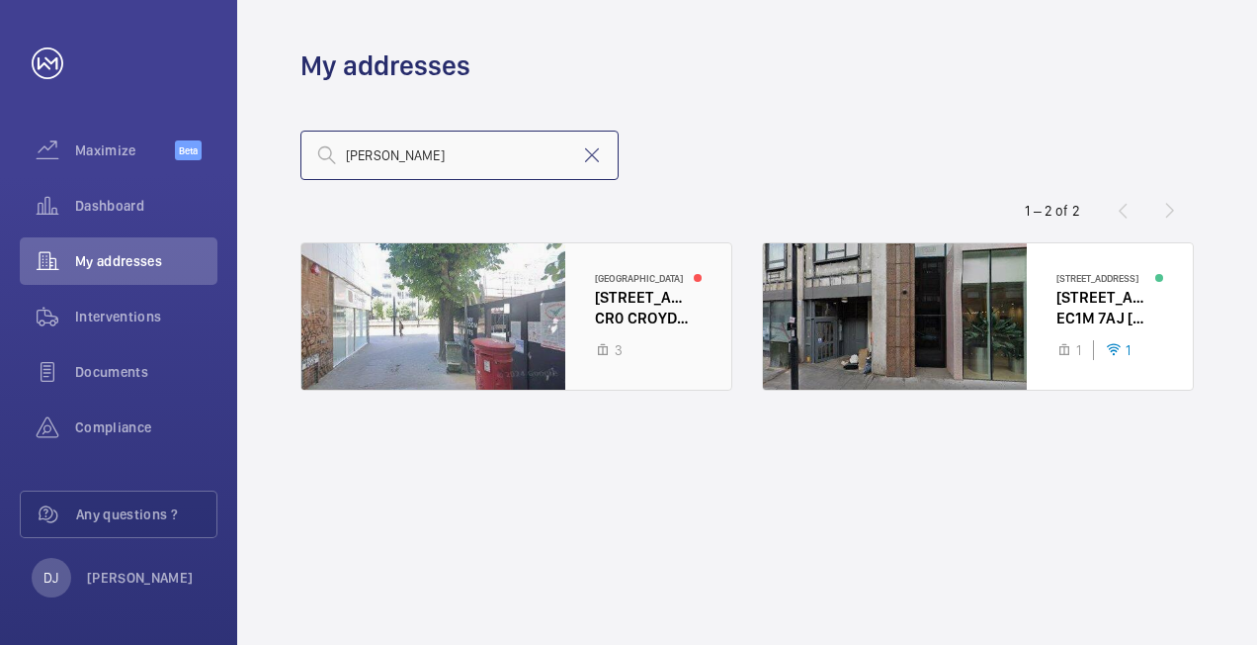
type input "[PERSON_NAME]"
click at [638, 310] on div at bounding box center [517, 316] width 430 height 146
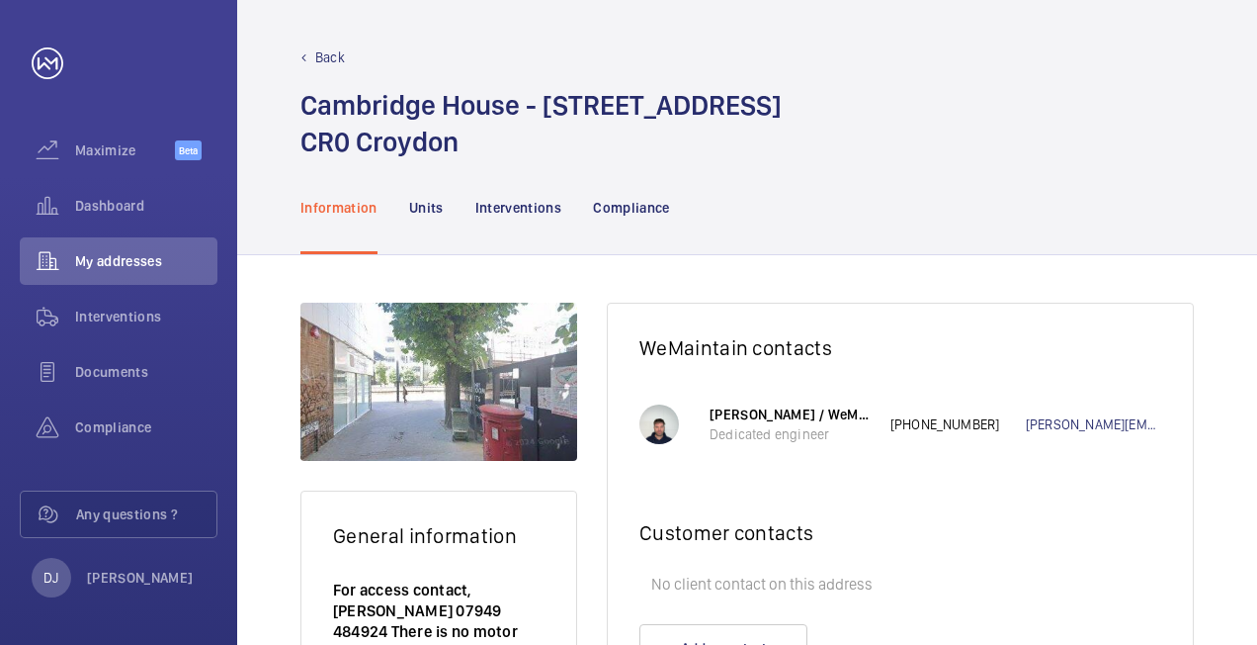
click at [443, 201] on nav "Information Units Interventions Compliance" at bounding box center [486, 207] width 370 height 94
click at [411, 212] on p "Units" at bounding box center [426, 208] width 35 height 20
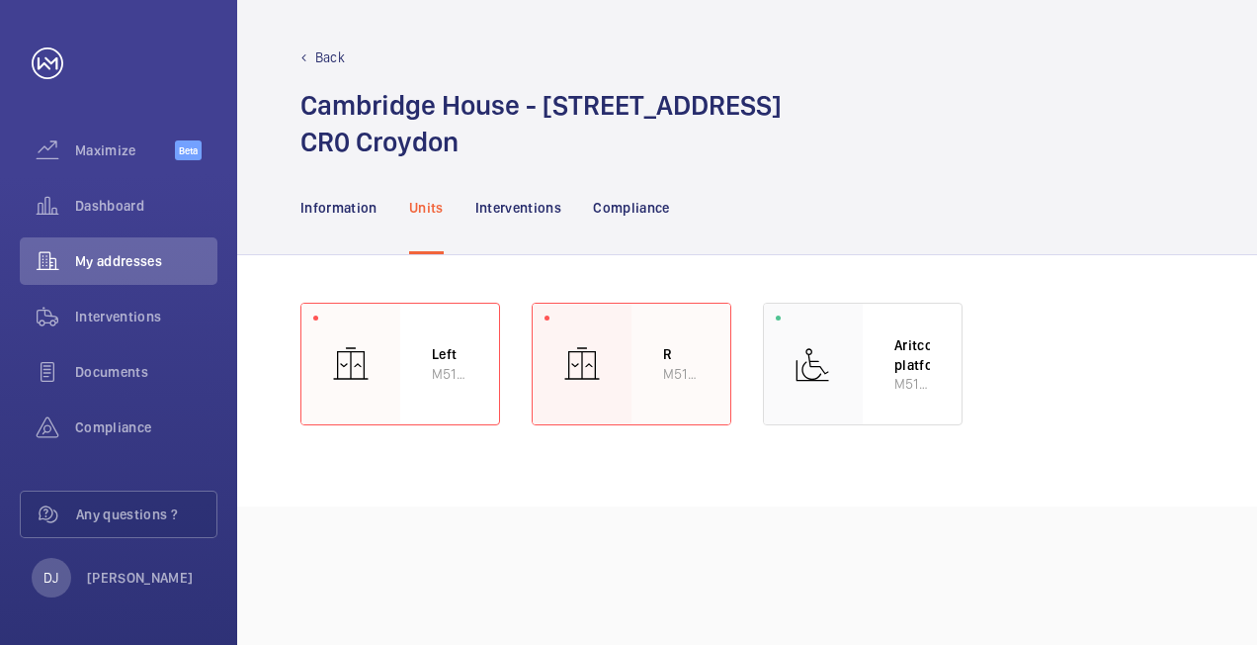
click at [634, 366] on div "R M51017" at bounding box center [681, 363] width 99 height 121
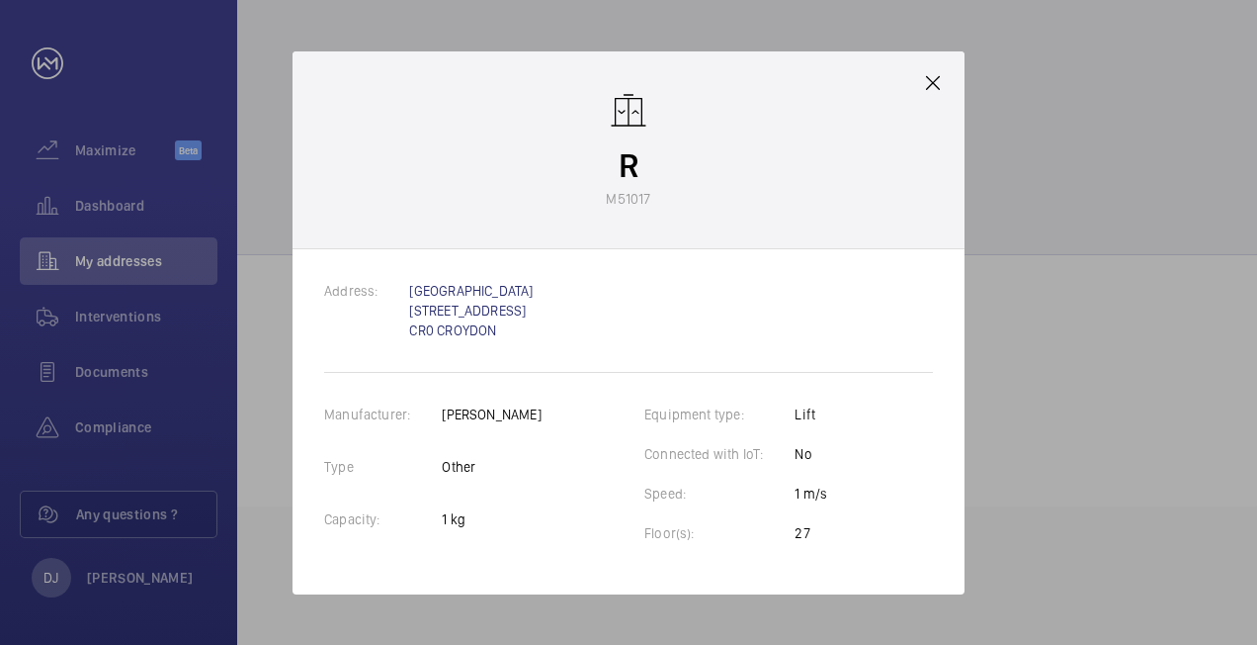
click at [925, 88] on mat-icon at bounding box center [933, 83] width 24 height 24
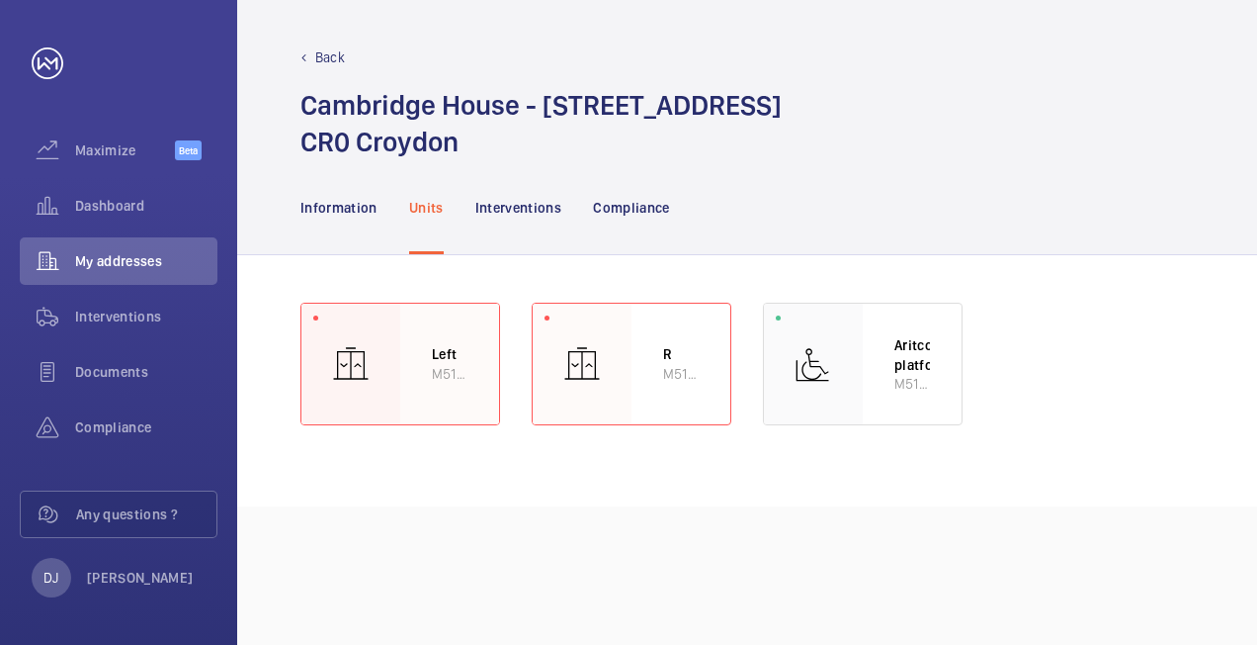
click at [380, 334] on div at bounding box center [351, 363] width 99 height 121
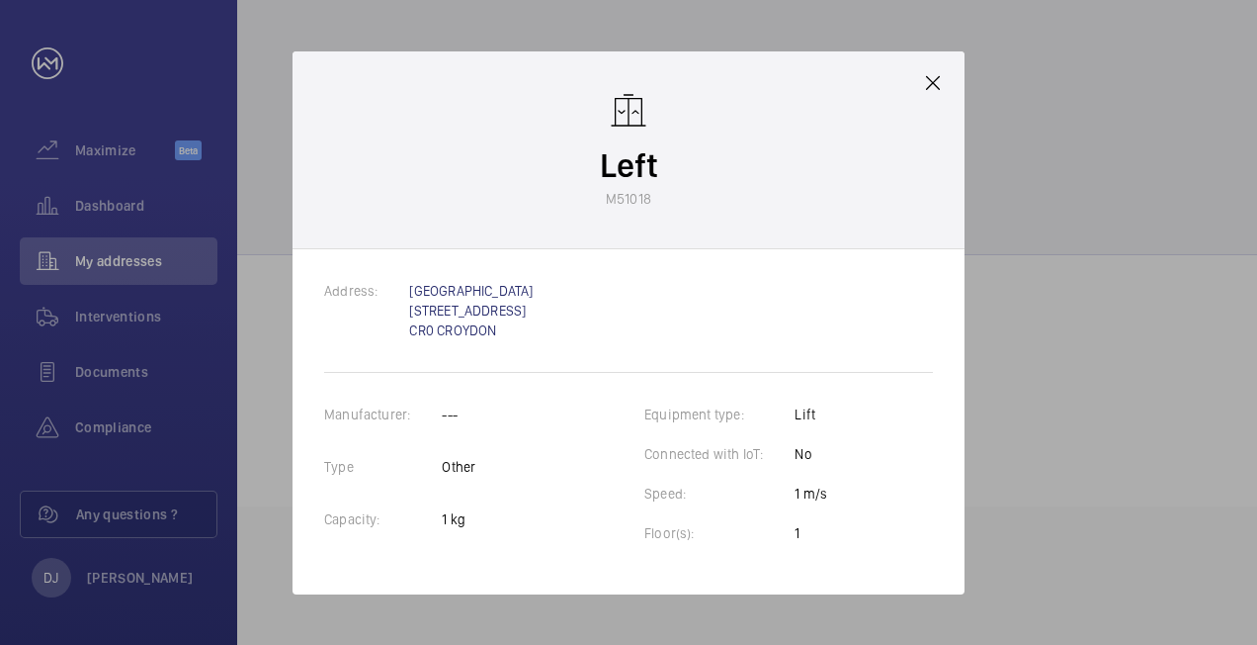
click at [943, 100] on div "Left M51018" at bounding box center [629, 150] width 672 height 198
click at [927, 84] on mat-icon at bounding box center [933, 83] width 24 height 24
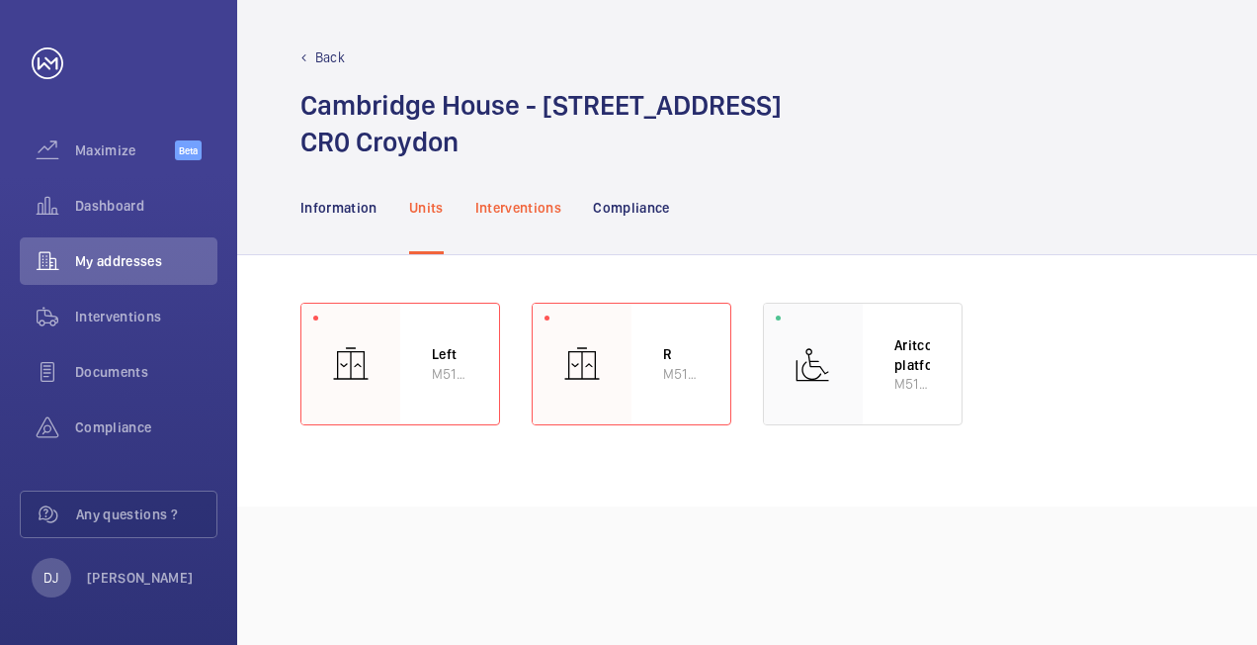
click at [515, 202] on p "Interventions" at bounding box center [519, 208] width 87 height 20
